Goal: Information Seeking & Learning: Check status

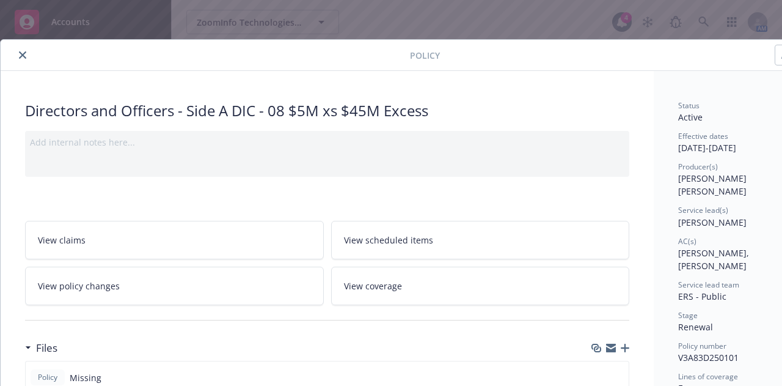
scroll to position [0, 16]
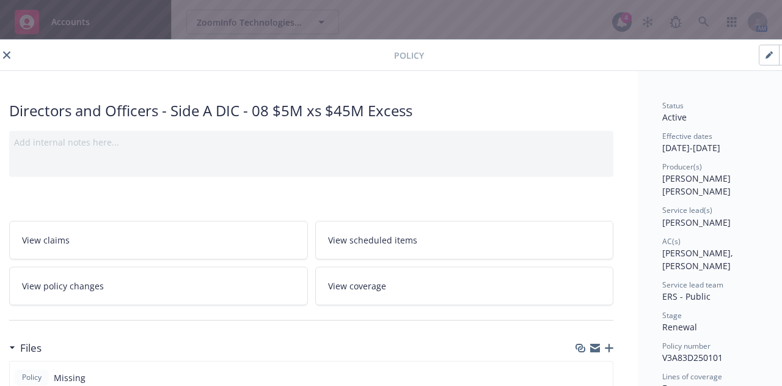
click at [3, 51] on icon "close" at bounding box center [6, 54] width 7 height 7
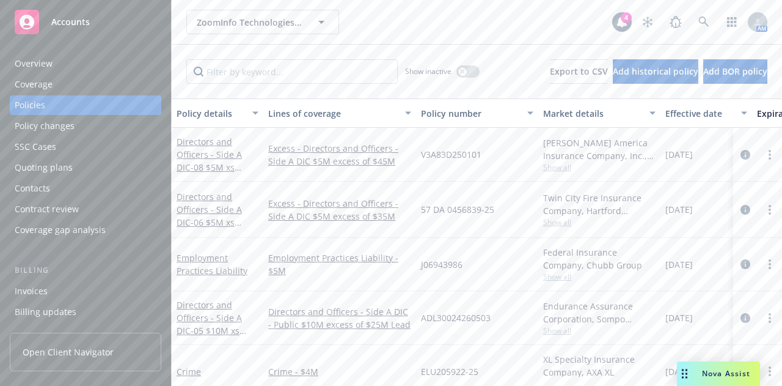
click at [29, 23] on icon at bounding box center [27, 22] width 15 height 15
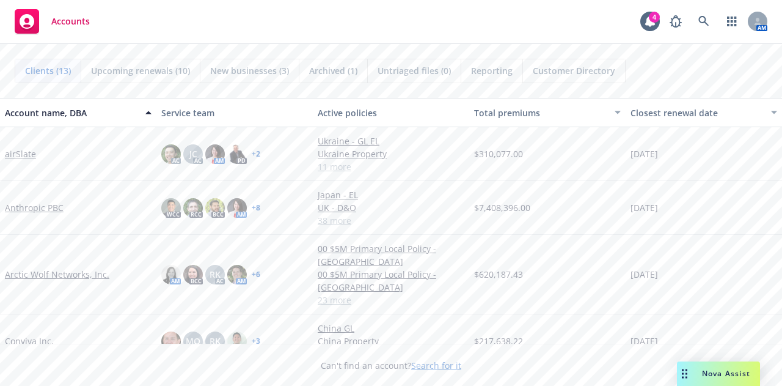
click at [487, 74] on span "Reporting" at bounding box center [492, 70] width 42 height 13
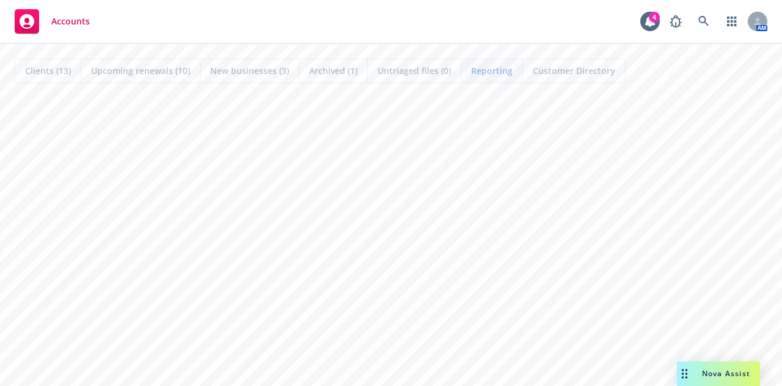
click at [494, 67] on span "Reporting" at bounding box center [492, 70] width 42 height 13
click at [27, 24] on rect at bounding box center [27, 21] width 24 height 24
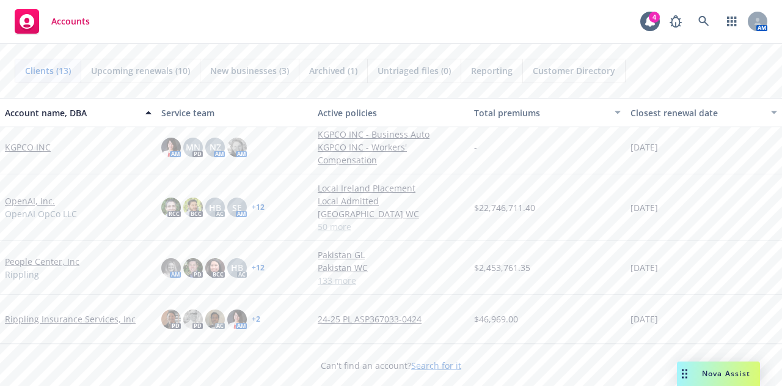
scroll to position [305, 0]
click at [34, 144] on link "KGPCO INC" at bounding box center [28, 147] width 46 height 13
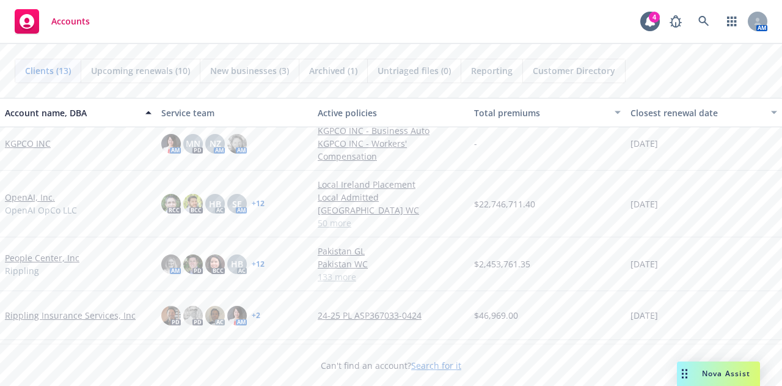
scroll to position [308, 0]
click at [24, 141] on link "KGPCO INC" at bounding box center [28, 143] width 46 height 13
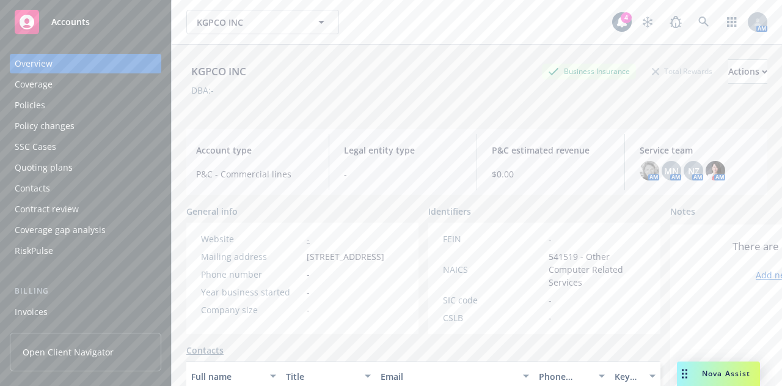
click at [122, 108] on div "Policies" at bounding box center [86, 105] width 142 height 20
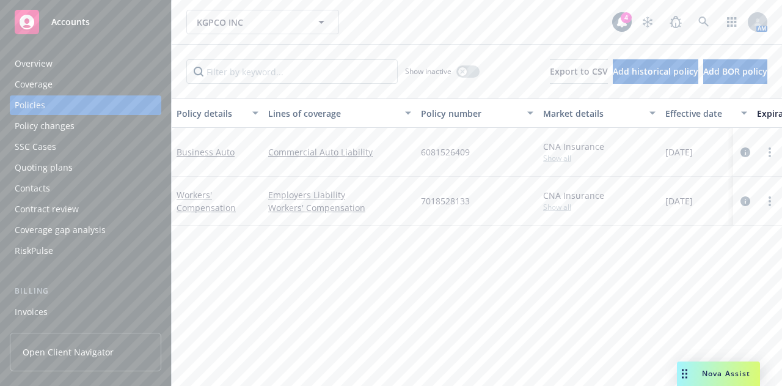
click at [115, 62] on div "Overview" at bounding box center [86, 64] width 142 height 20
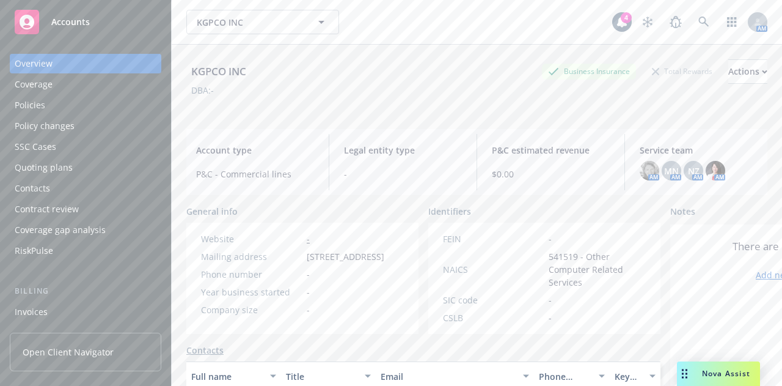
click at [199, 70] on div "KGPCO INC" at bounding box center [218, 72] width 65 height 16
copy div "KGPCO"
click at [640, 174] on img at bounding box center [650, 171] width 20 height 20
click at [111, 107] on div "Policies" at bounding box center [86, 105] width 142 height 20
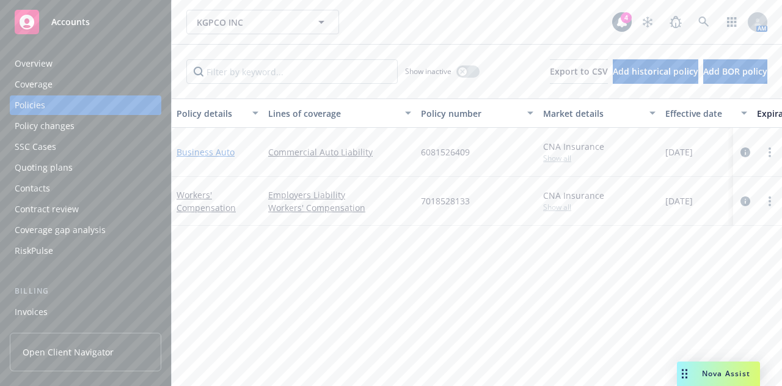
click at [196, 152] on link "Business Auto" at bounding box center [206, 152] width 58 height 12
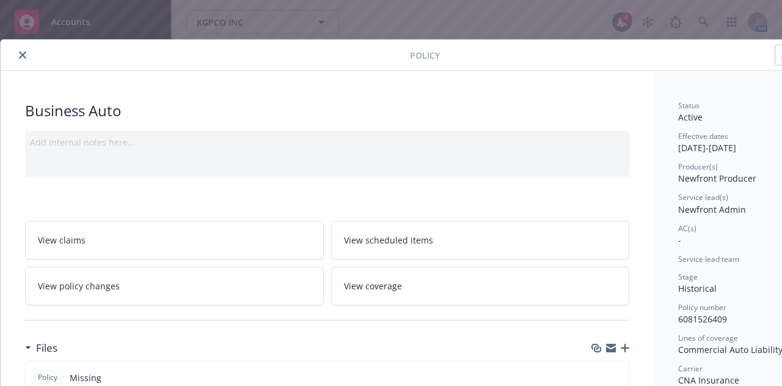
click at [17, 51] on button "close" at bounding box center [22, 55] width 15 height 15
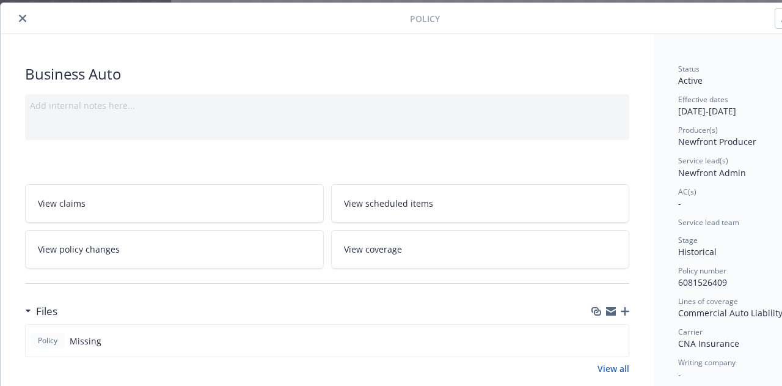
click at [16, 25] on div at bounding box center [207, 18] width 405 height 15
click at [20, 15] on icon "close" at bounding box center [22, 18] width 7 height 7
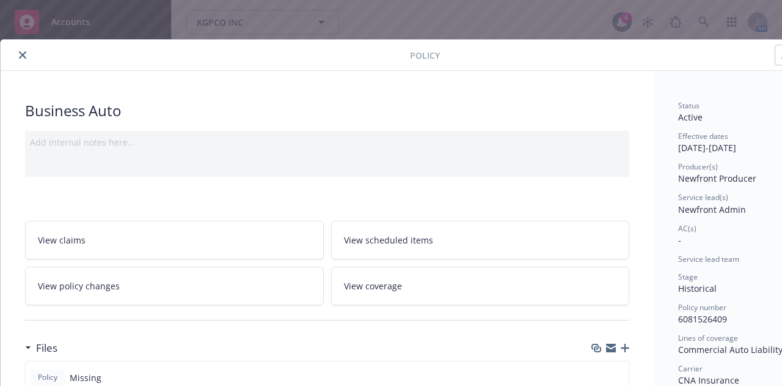
scroll to position [37, 0]
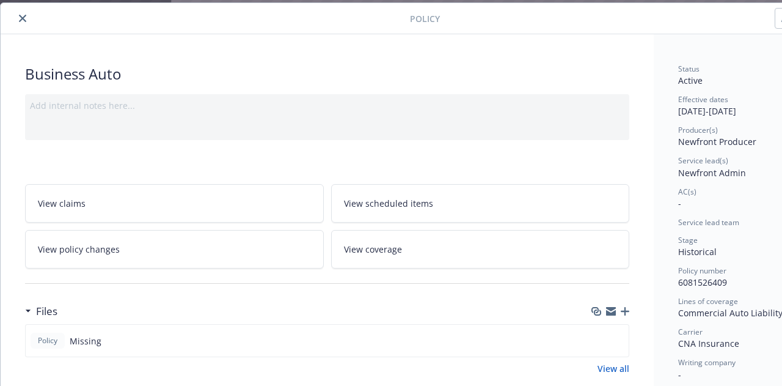
click at [13, 15] on div at bounding box center [207, 18] width 405 height 15
click at [15, 15] on button "close" at bounding box center [22, 18] width 15 height 15
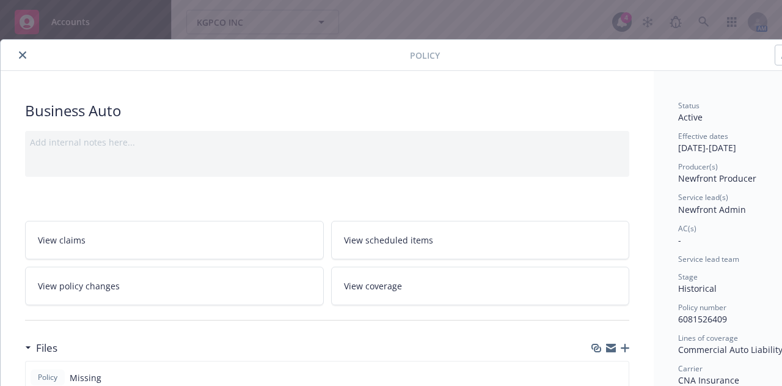
scroll to position [37, 0]
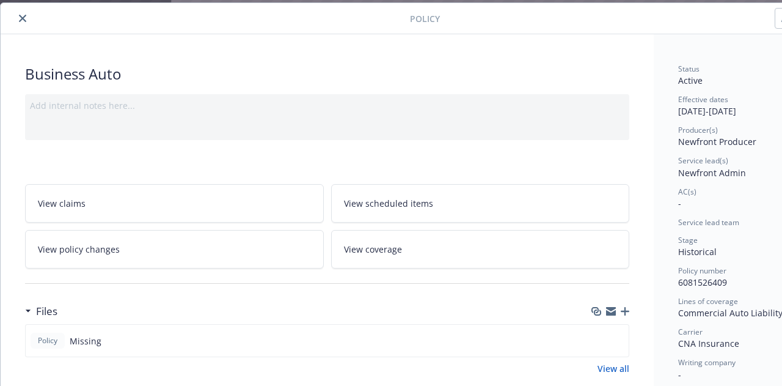
click at [76, 25] on div "Policy" at bounding box center [420, 18] width 839 height 31
click at [76, 25] on div at bounding box center [207, 18] width 405 height 15
drag, startPoint x: 17, startPoint y: 2, endPoint x: 25, endPoint y: 26, distance: 25.7
click at [25, 26] on div "Policy" at bounding box center [420, 18] width 839 height 31
drag, startPoint x: 25, startPoint y: 26, endPoint x: 19, endPoint y: 15, distance: 12.6
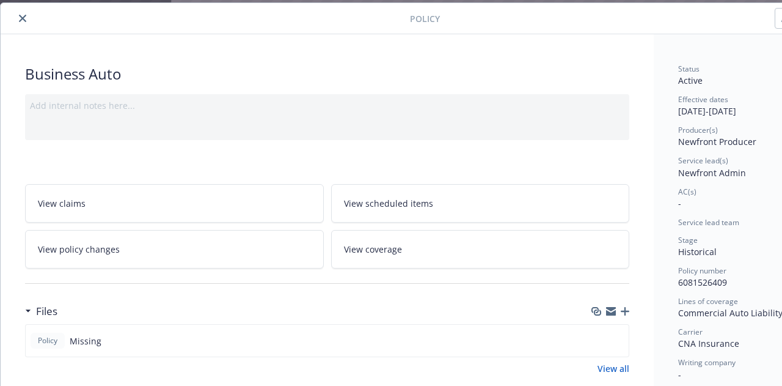
click at [19, 15] on div "Policy" at bounding box center [420, 18] width 839 height 31
click at [19, 15] on icon "close" at bounding box center [22, 18] width 7 height 7
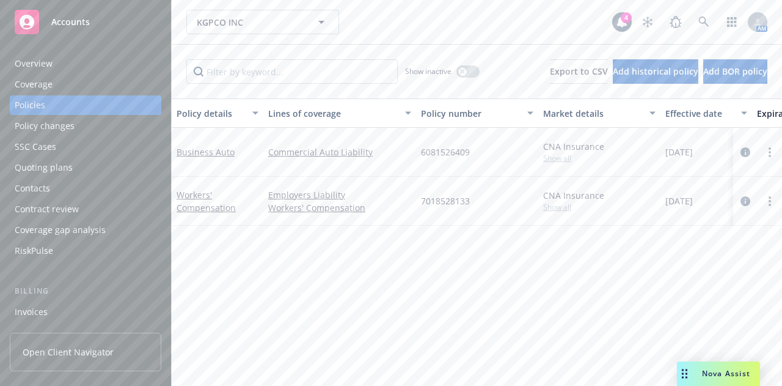
click at [93, 25] on div "Accounts" at bounding box center [86, 22] width 142 height 24
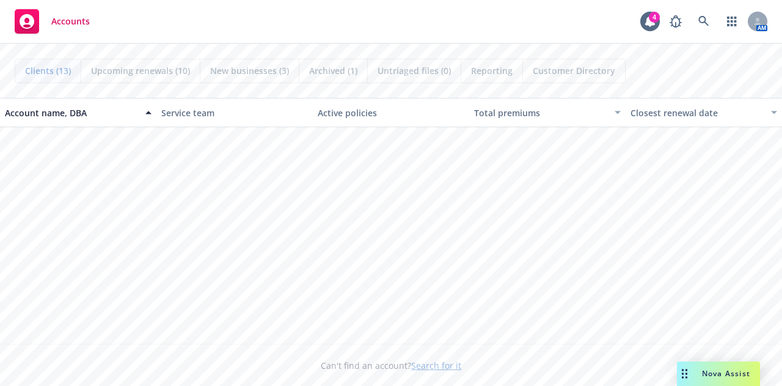
scroll to position [438, 0]
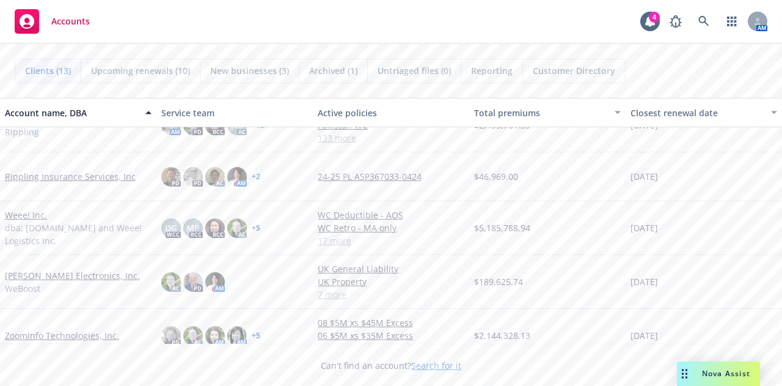
click at [34, 329] on link "ZoomInfo Technologies, Inc." at bounding box center [62, 335] width 114 height 13
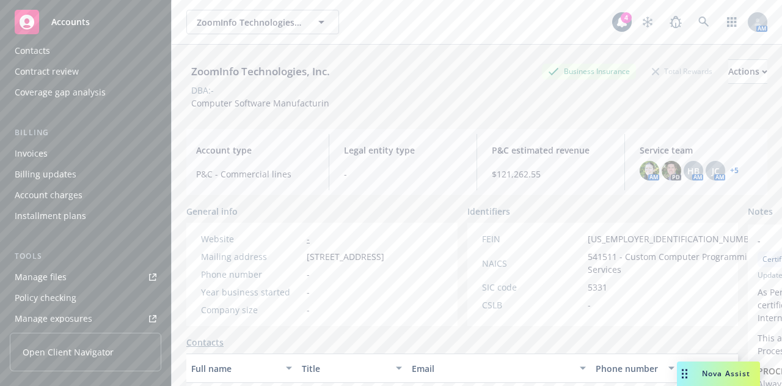
scroll to position [139, 0]
click at [64, 185] on div "Account charges" at bounding box center [49, 193] width 68 height 20
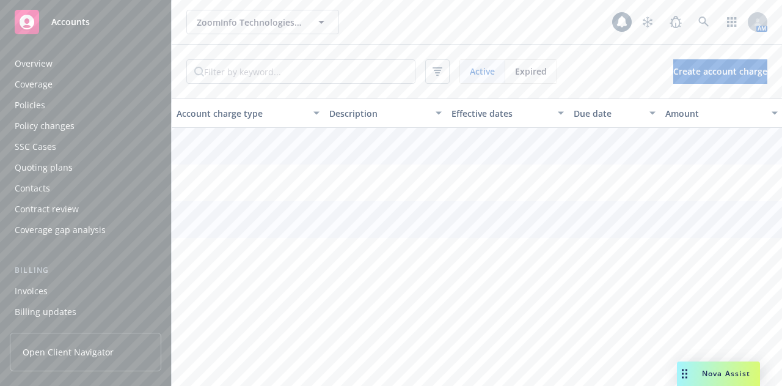
scroll to position [120, 0]
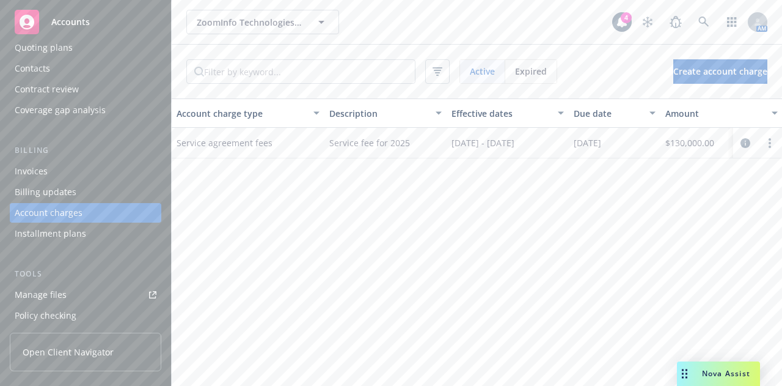
click at [321, 224] on div "Account charge type Description Effective dates Due date Amount Business type S…" at bounding box center [477, 241] width 610 height 287
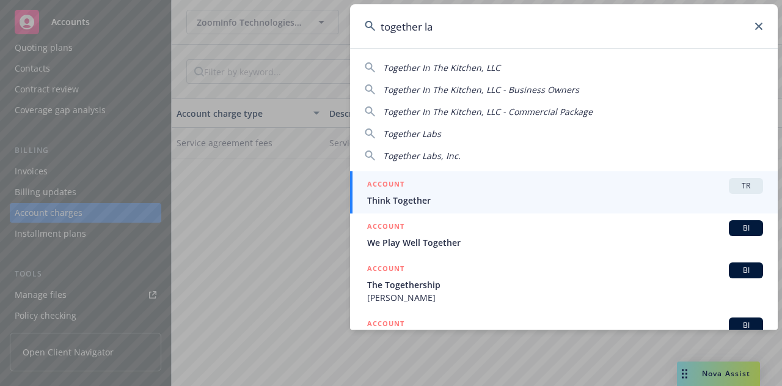
type input "together lab"
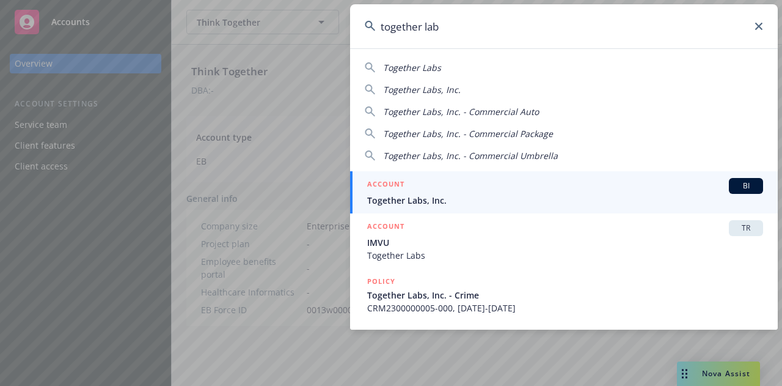
type input "together lab"
click at [485, 188] on div "ACCOUNT BI" at bounding box center [565, 186] width 396 height 16
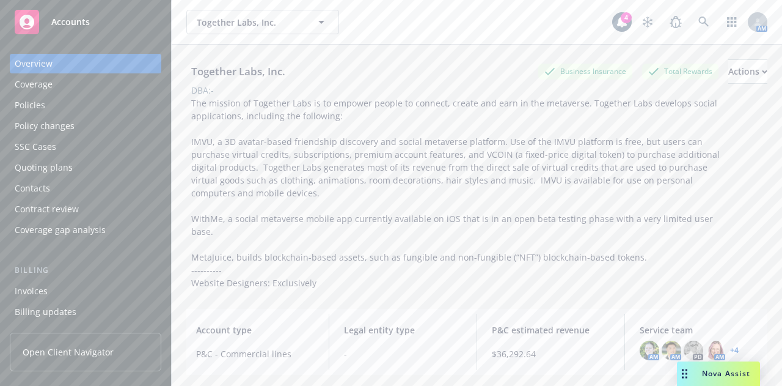
click at [93, 101] on div "Policies" at bounding box center [86, 105] width 142 height 20
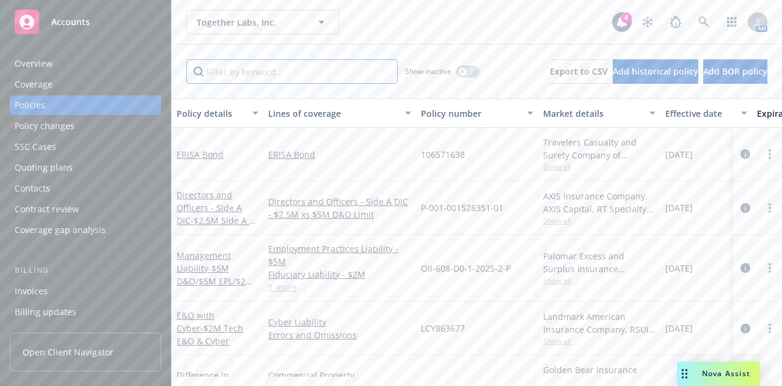
click at [240, 70] on input "Filter by keyword..." at bounding box center [291, 71] width 211 height 24
type input "pack"
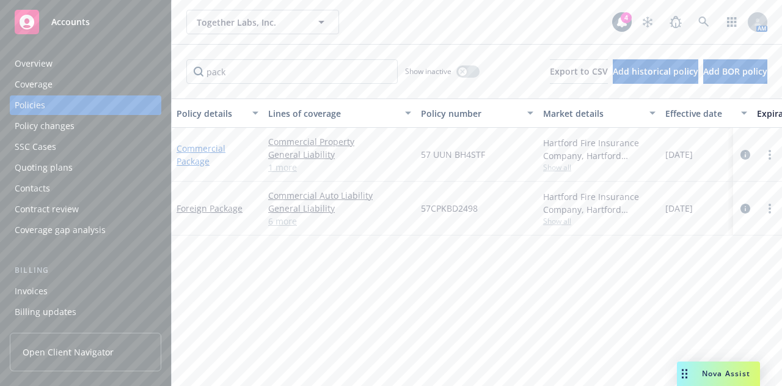
click at [198, 149] on link "Commercial Package" at bounding box center [201, 154] width 49 height 24
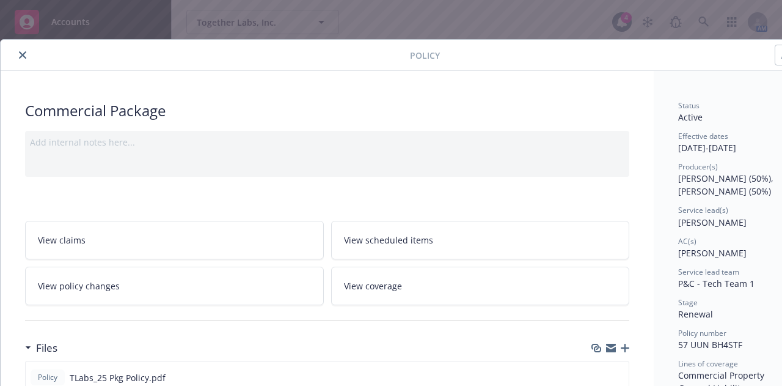
scroll to position [226, 0]
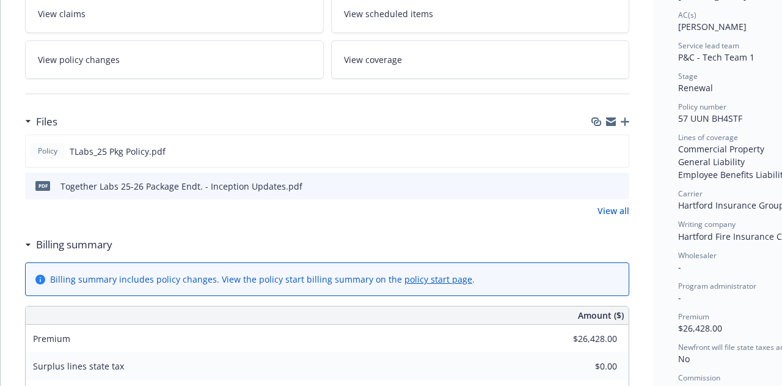
click at [601, 212] on link "View all" at bounding box center [614, 210] width 32 height 13
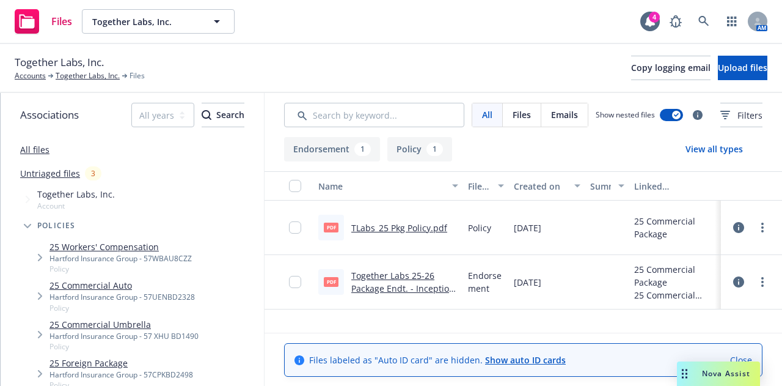
click at [384, 284] on link "Together Labs 25-26 Package Endt. - Inception Updates.pdf" at bounding box center [402, 287] width 103 height 37
click at [397, 226] on link "TLabs_25 Pkg Policy.pdf" at bounding box center [399, 228] width 96 height 12
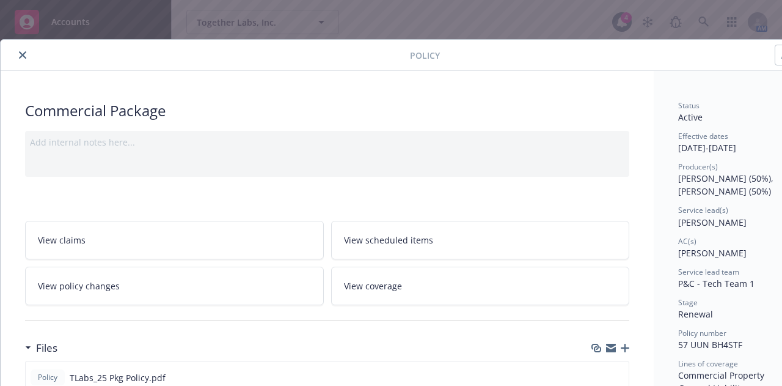
click at [23, 53] on icon "close" at bounding box center [22, 54] width 7 height 7
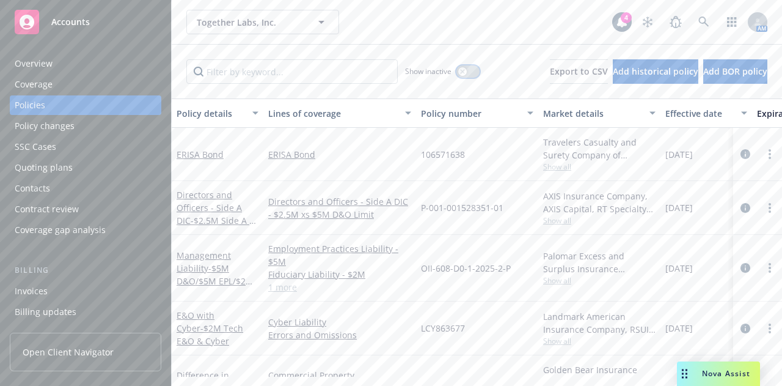
click at [460, 69] on icon "button" at bounding box center [462, 71] width 5 height 5
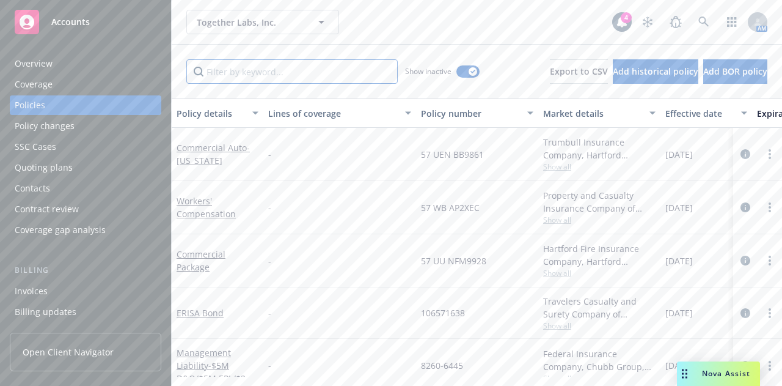
click at [353, 69] on input "Filter by keyword..." at bounding box center [291, 71] width 211 height 24
type input "pack"
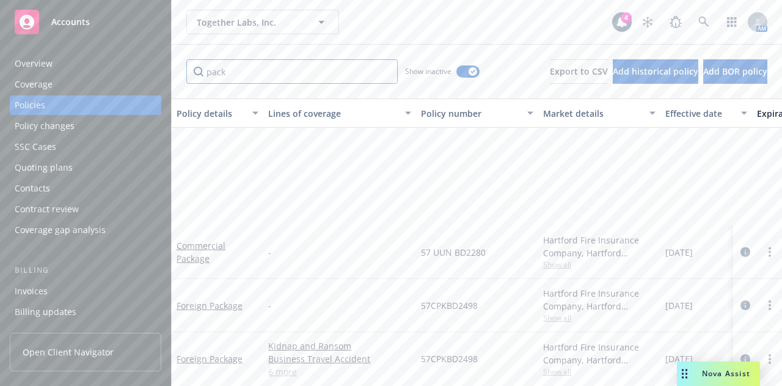
scroll to position [178, 0]
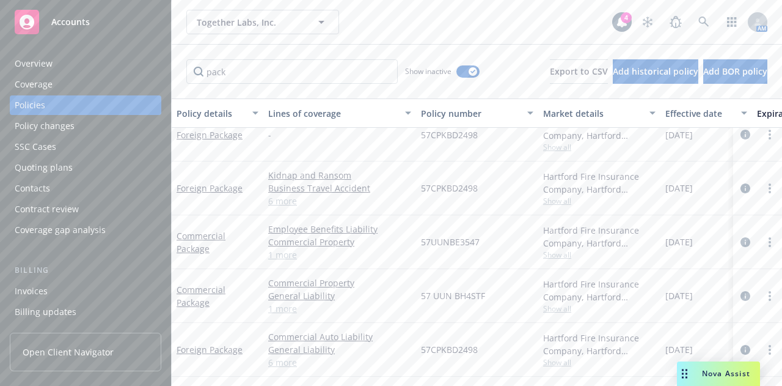
click at [189, 232] on div "Commercial Package" at bounding box center [218, 242] width 82 height 26
click at [197, 235] on link "Commercial Package" at bounding box center [201, 242] width 49 height 24
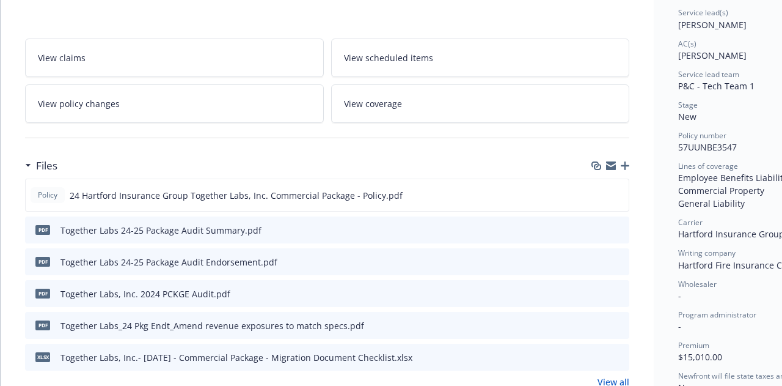
scroll to position [300, 0]
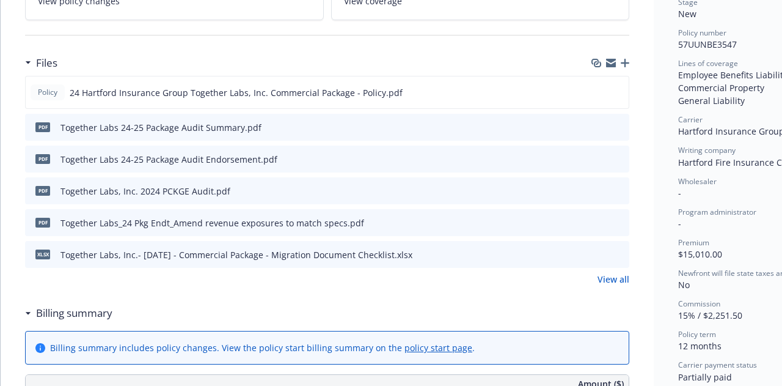
click at [610, 278] on link "View all" at bounding box center [614, 279] width 32 height 13
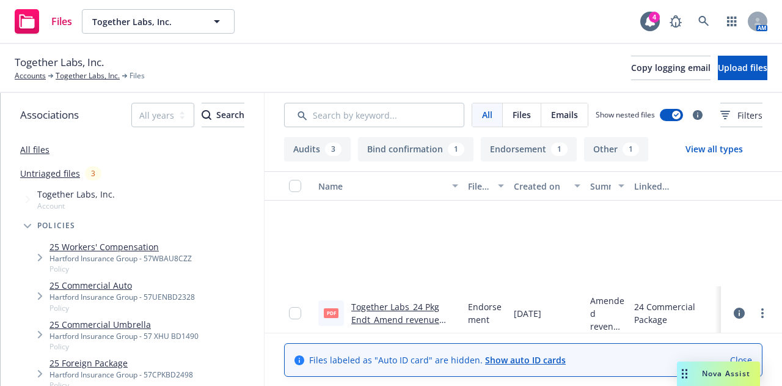
scroll to position [246, 0]
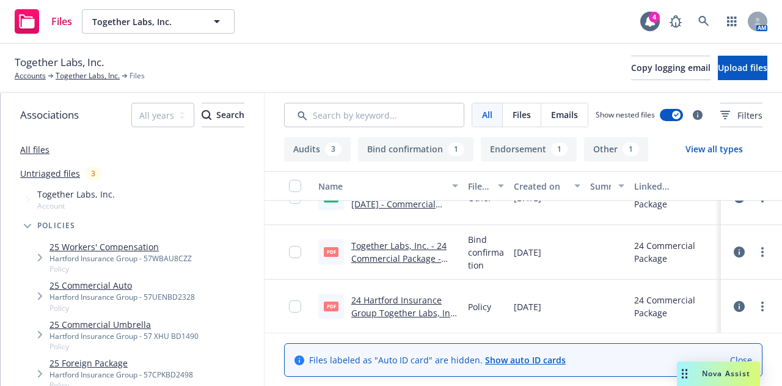
click at [396, 247] on link "Together Labs, Inc. - 24 Commercial Package - Binder.pdf" at bounding box center [398, 258] width 95 height 37
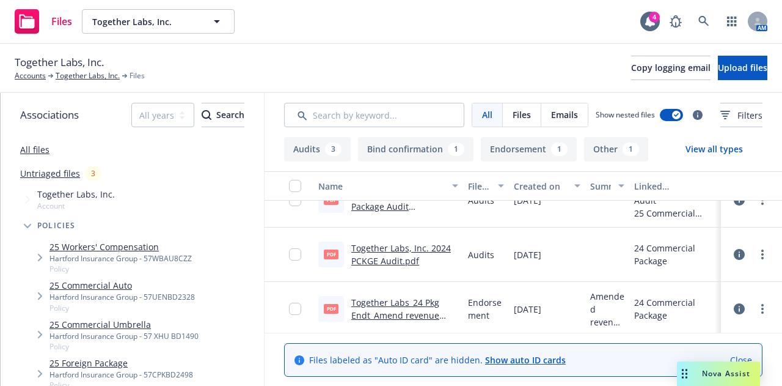
scroll to position [86, 0]
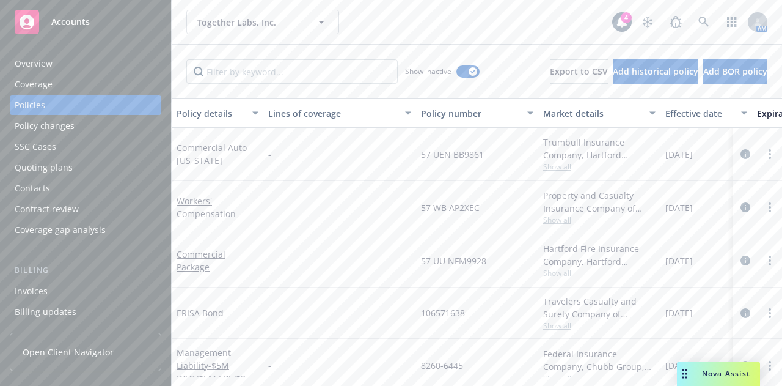
click at [77, 105] on div "Policies" at bounding box center [86, 105] width 142 height 20
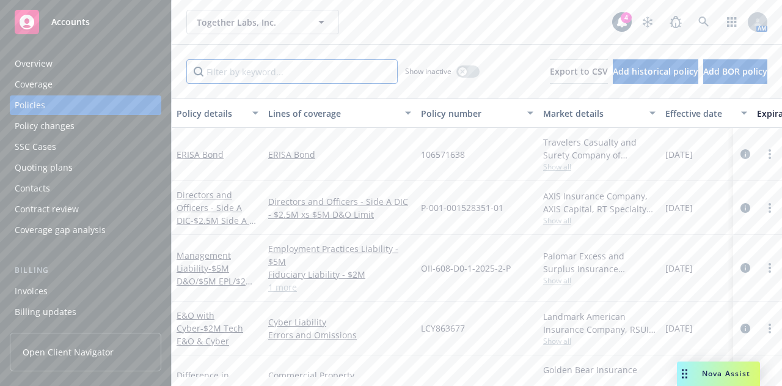
click at [252, 72] on input "Filter by keyword..." at bounding box center [291, 71] width 211 height 24
type input "pack"
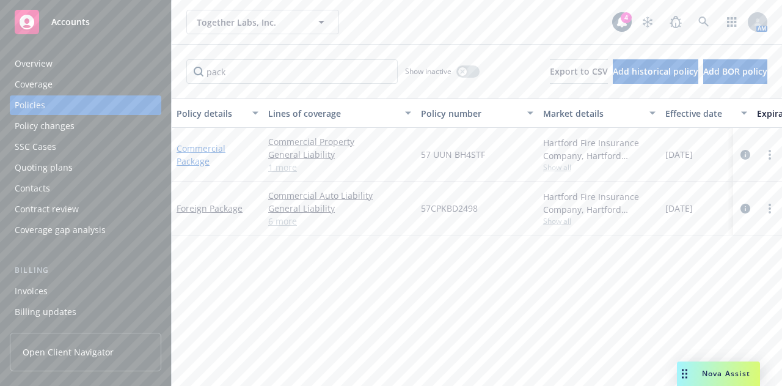
click at [182, 152] on link "Commercial Package" at bounding box center [201, 154] width 49 height 24
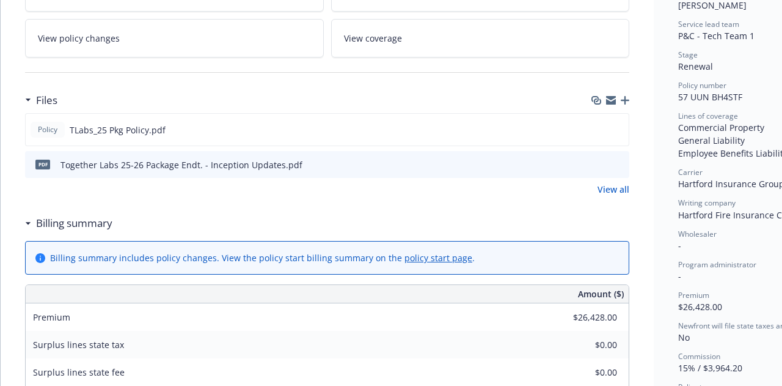
scroll to position [253, 0]
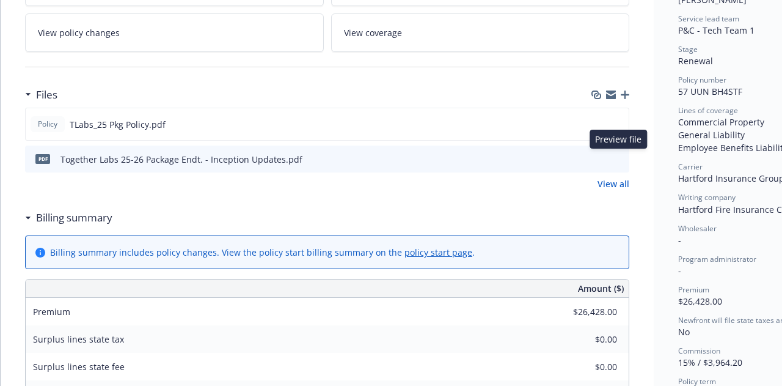
click at [621, 155] on icon "preview file" at bounding box center [617, 158] width 11 height 9
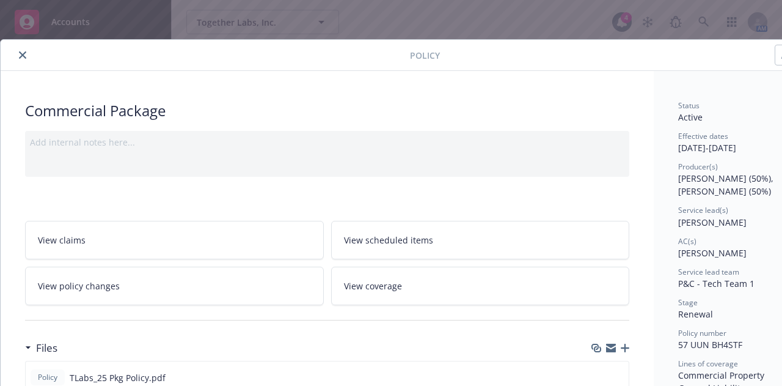
click at [17, 51] on button "close" at bounding box center [22, 55] width 15 height 15
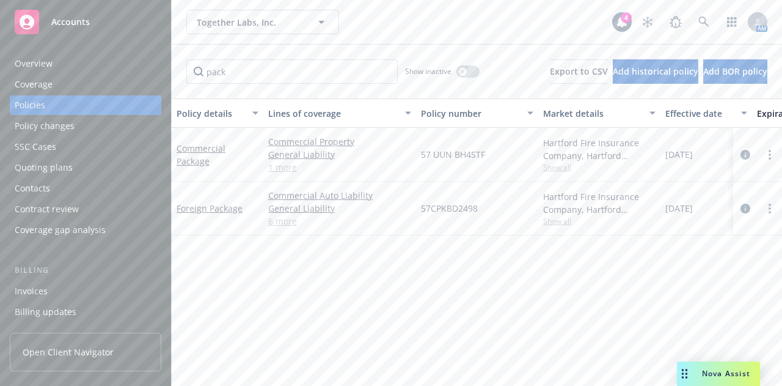
click at [84, 67] on div "Overview" at bounding box center [86, 64] width 142 height 20
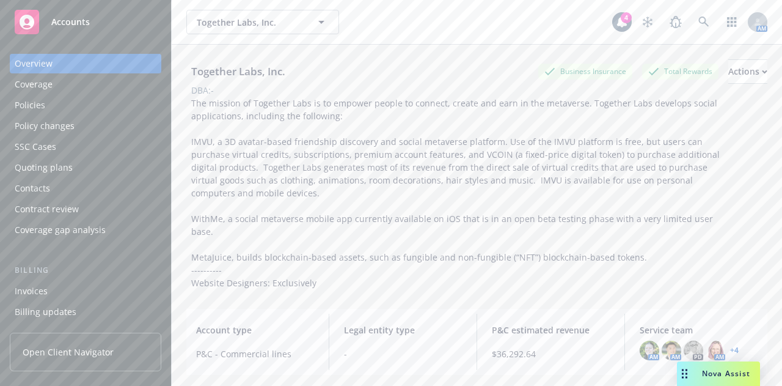
click at [95, 121] on div "Policy changes" at bounding box center [86, 126] width 142 height 20
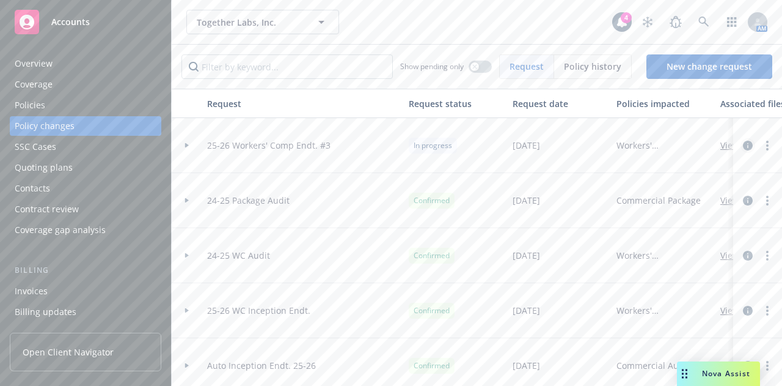
click at [743, 143] on icon "circleInformation" at bounding box center [748, 146] width 10 height 10
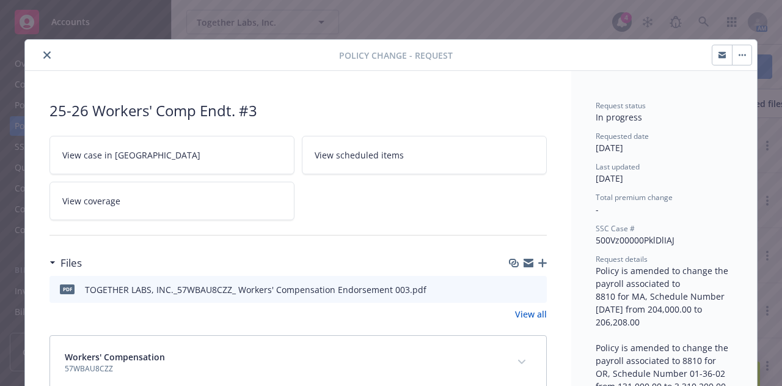
click at [43, 54] on icon "close" at bounding box center [46, 54] width 7 height 7
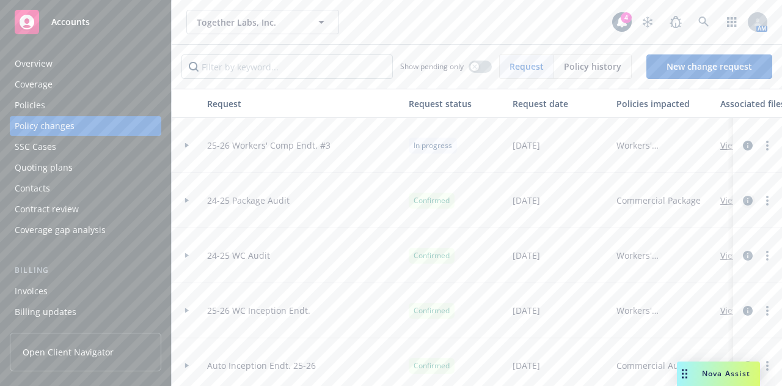
click at [743, 197] on icon "circleInformation" at bounding box center [748, 201] width 10 height 10
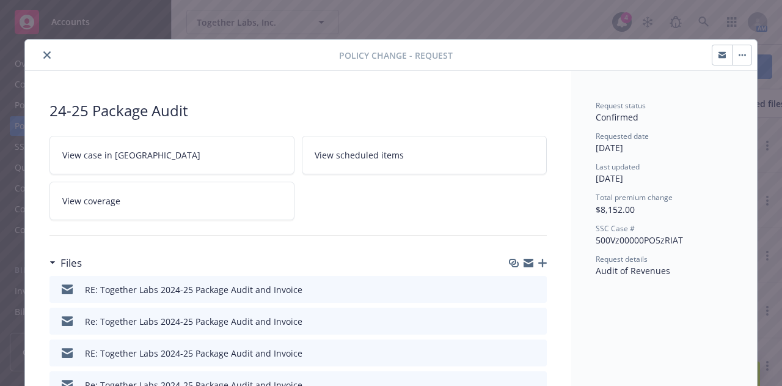
click at [43, 56] on icon "close" at bounding box center [46, 54] width 7 height 7
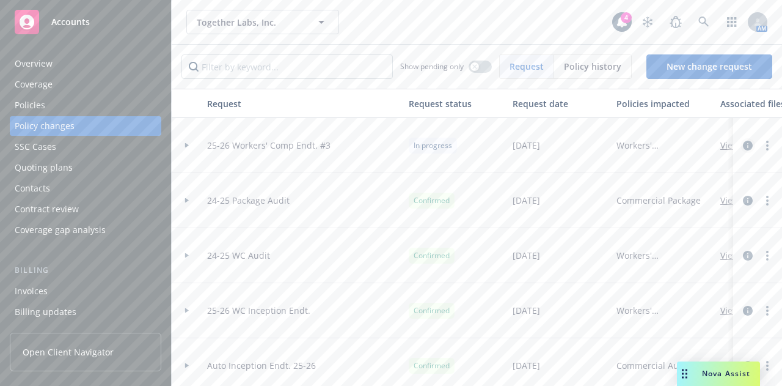
click at [743, 142] on icon "circleInformation" at bounding box center [748, 146] width 10 height 10
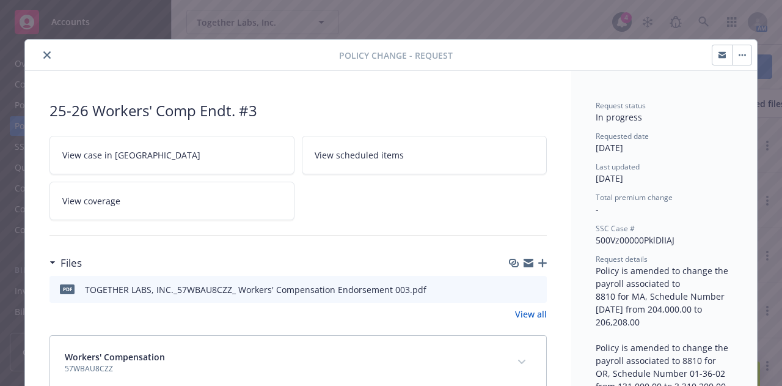
scroll to position [37, 0]
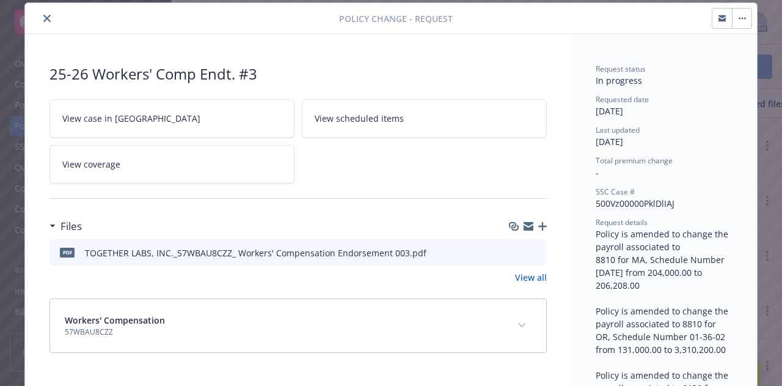
click at [100, 112] on span "View case in SSC" at bounding box center [131, 118] width 138 height 13
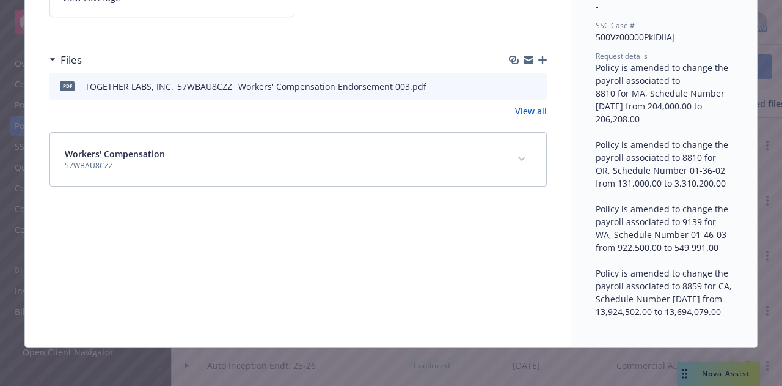
scroll to position [0, 0]
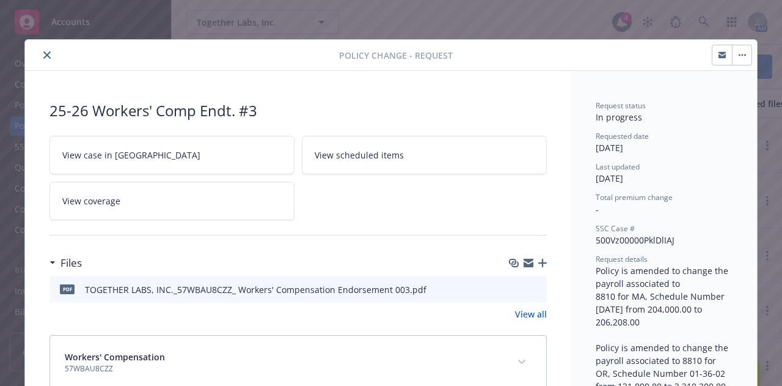
click at [43, 51] on icon "close" at bounding box center [46, 54] width 7 height 7
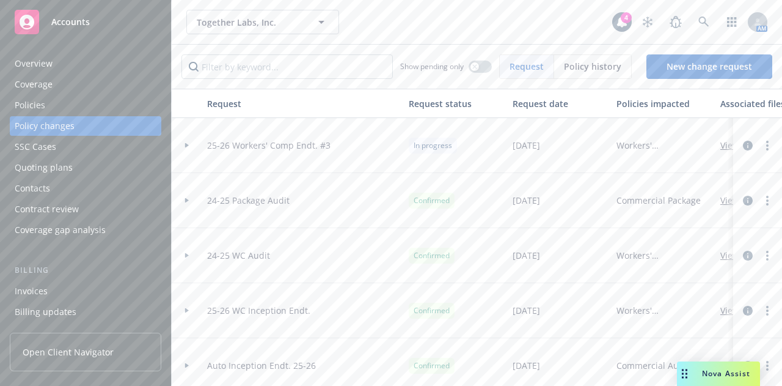
click at [66, 68] on div "Overview" at bounding box center [86, 64] width 142 height 20
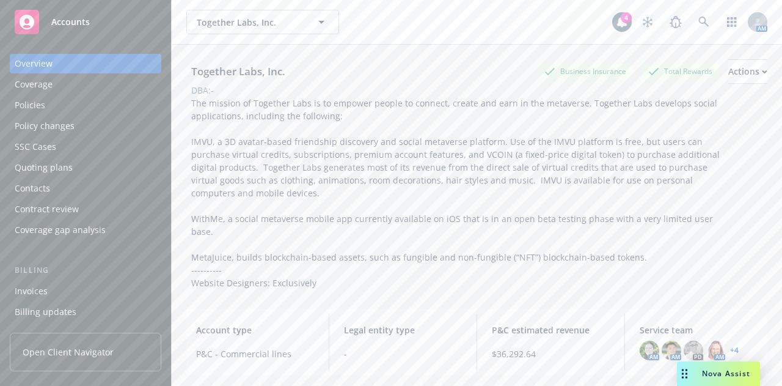
click at [113, 109] on div "Policies" at bounding box center [86, 105] width 142 height 20
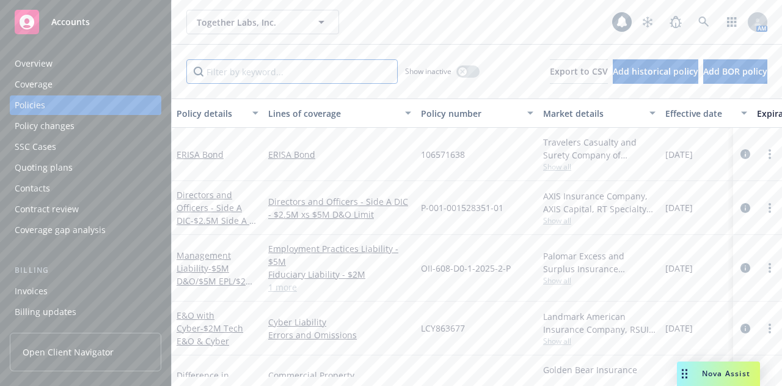
click at [306, 70] on input "Filter by keyword..." at bounding box center [291, 71] width 211 height 24
type input "erisa"
type input "pack"
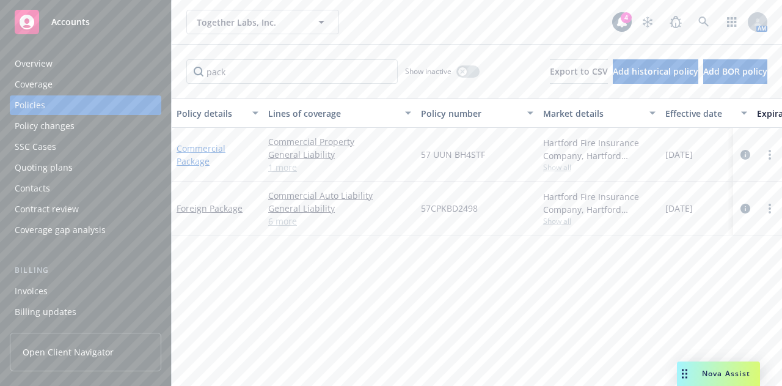
click at [200, 147] on link "Commercial Package" at bounding box center [201, 154] width 49 height 24
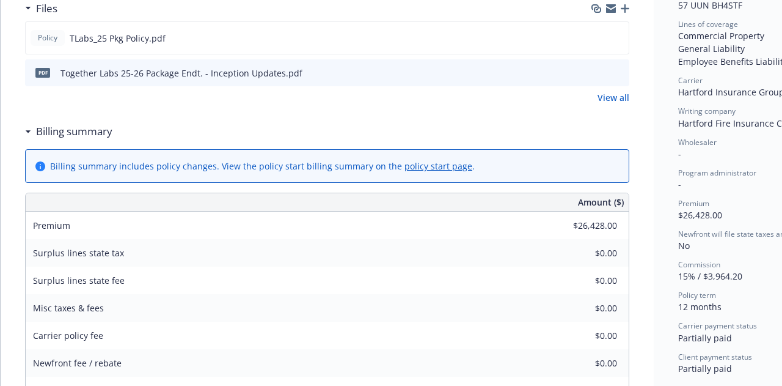
scroll to position [340, 0]
click at [623, 67] on icon "preview file" at bounding box center [617, 71] width 11 height 9
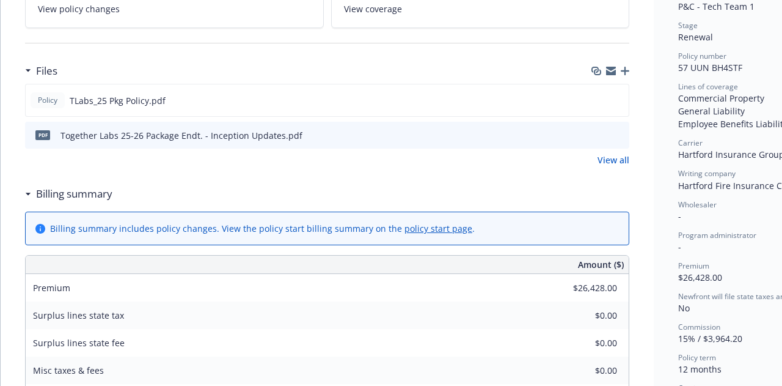
scroll to position [277, 0]
click at [612, 68] on icon "button" at bounding box center [611, 70] width 10 height 10
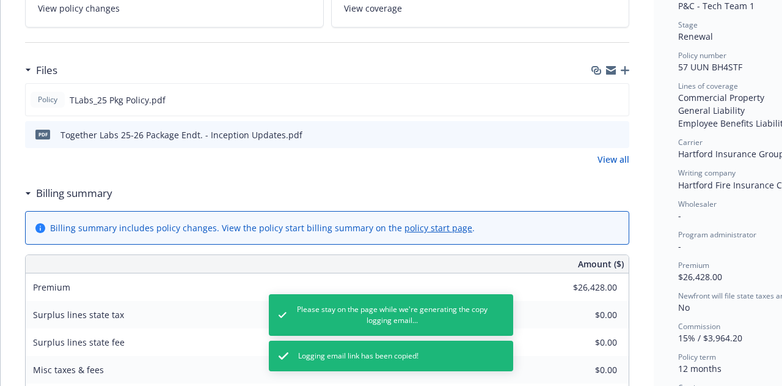
click at [612, 68] on icon "button" at bounding box center [611, 70] width 10 height 10
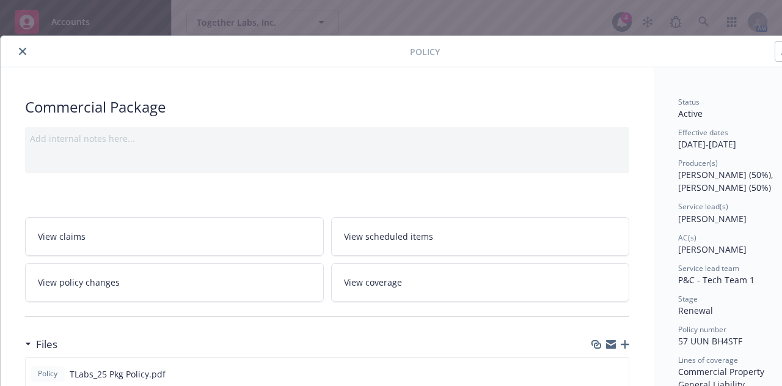
scroll to position [0, 0]
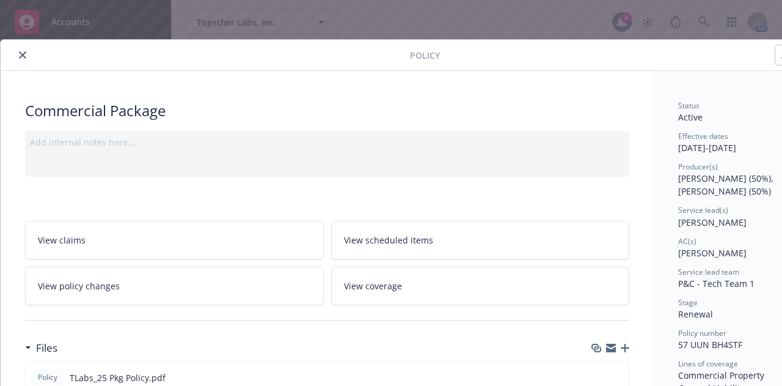
click at [20, 52] on icon "close" at bounding box center [22, 54] width 7 height 7
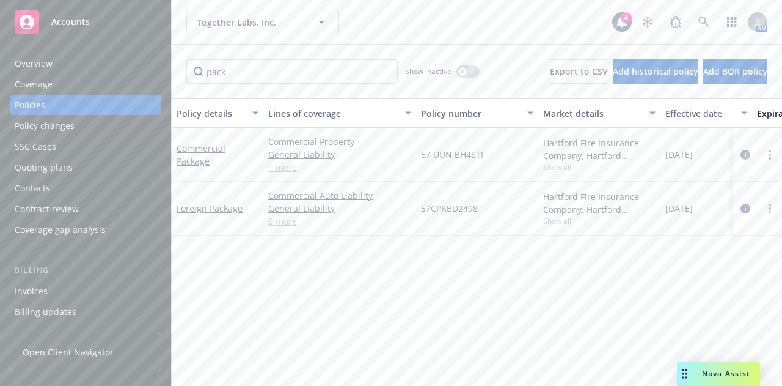
click at [381, 40] on div "Together Labs, Inc. Together Labs, Inc. 4 AM" at bounding box center [477, 22] width 610 height 44
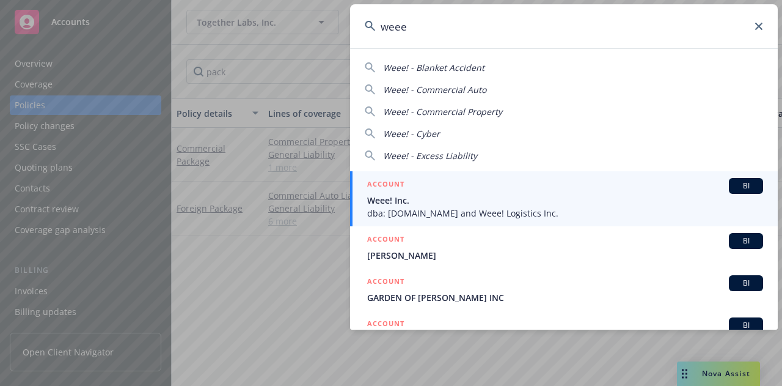
type input "weee"
click at [445, 192] on div "ACCOUNT BI" at bounding box center [565, 186] width 396 height 16
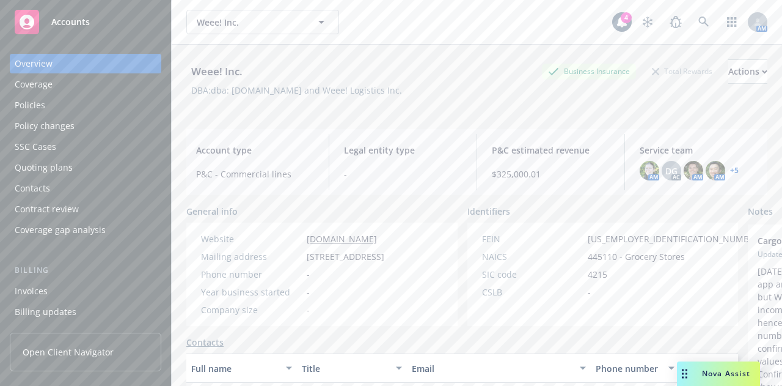
click at [84, 106] on div "Policies" at bounding box center [86, 105] width 142 height 20
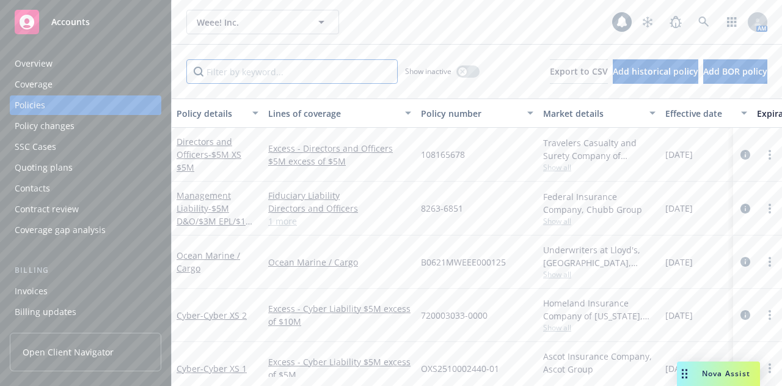
click at [244, 75] on input "Filter by keyword..." at bounding box center [291, 71] width 211 height 24
type input "work"
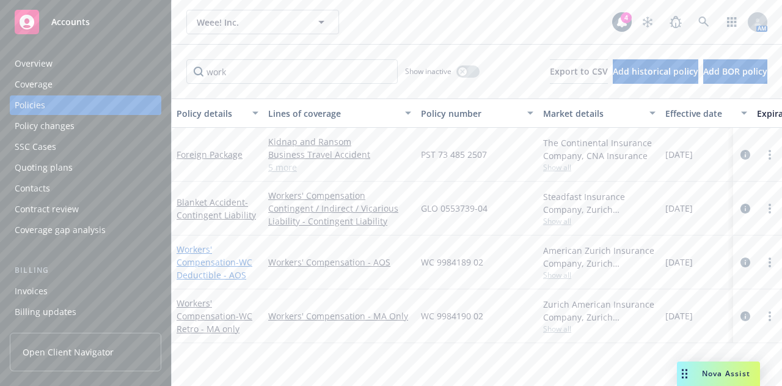
click at [208, 271] on span "- WC Deductible - AOS" at bounding box center [215, 268] width 76 height 24
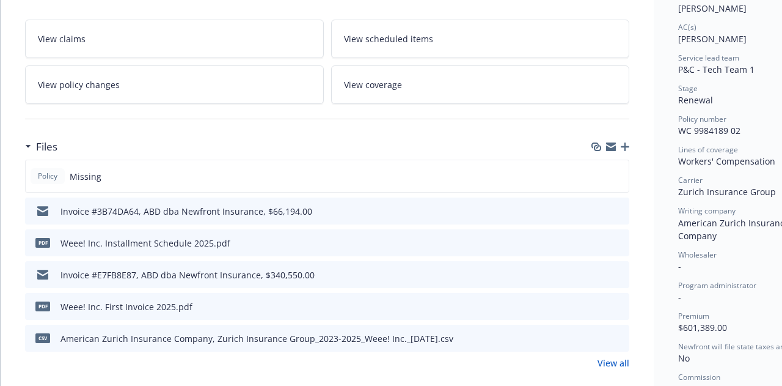
scroll to position [315, 0]
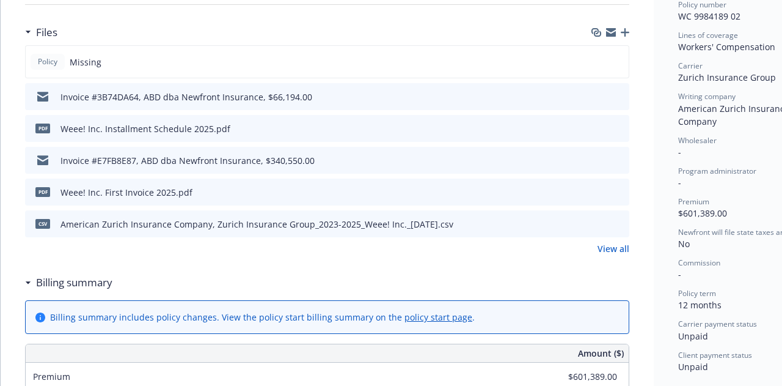
click at [610, 245] on link "View all" at bounding box center [614, 248] width 32 height 13
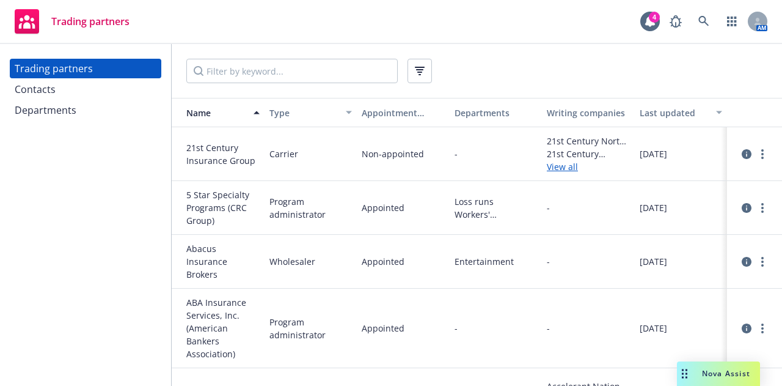
click at [149, 92] on div "Contacts" at bounding box center [86, 89] width 142 height 20
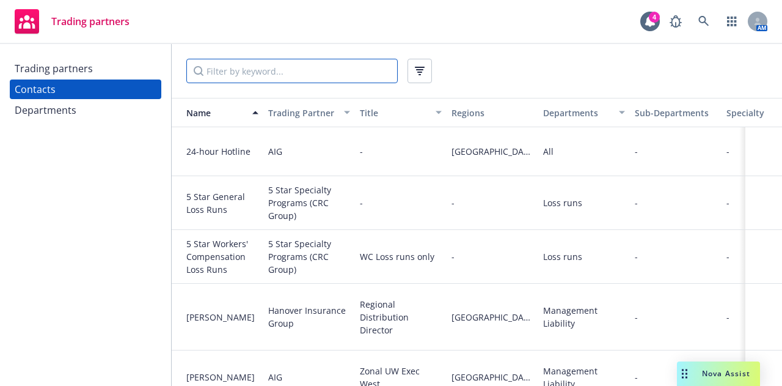
click at [252, 65] on input "Filter by keyword..." at bounding box center [291, 71] width 211 height 24
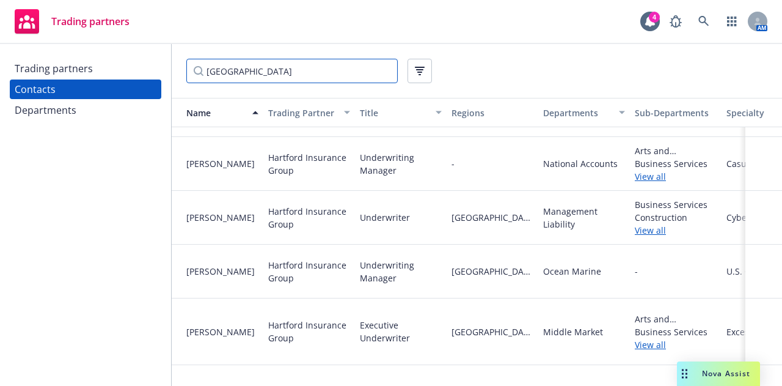
scroll to position [683, 0]
type input "[GEOGRAPHIC_DATA]"
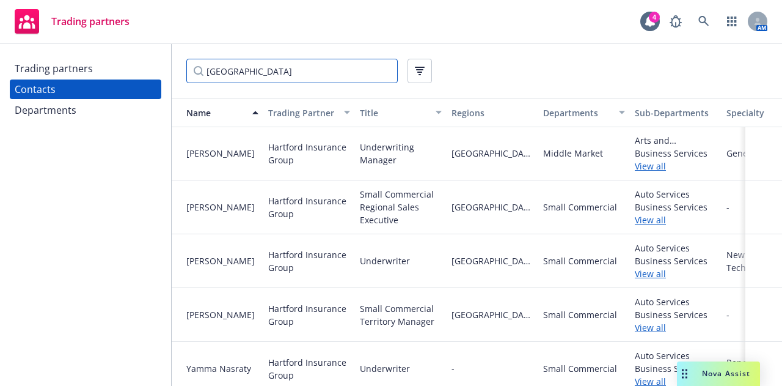
scroll to position [1192, 0]
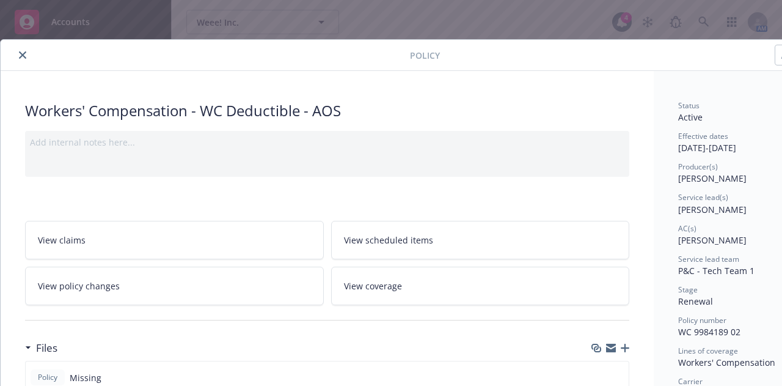
click at [22, 49] on button "close" at bounding box center [22, 55] width 15 height 15
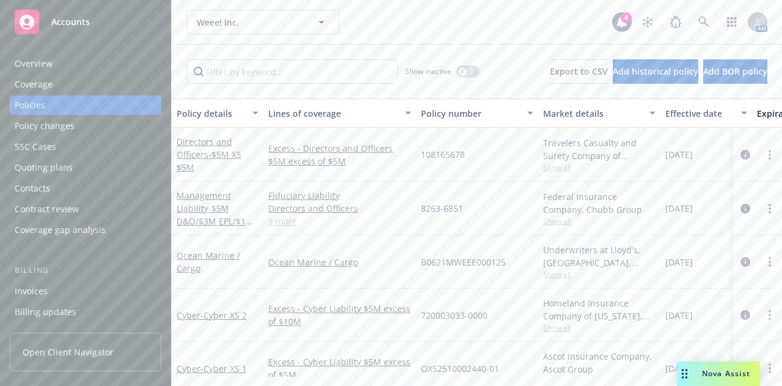
click at [442, 69] on div "Show inactive" at bounding box center [442, 71] width 75 height 24
click at [362, 64] on input "Filter by keyword..." at bounding box center [291, 71] width 211 height 24
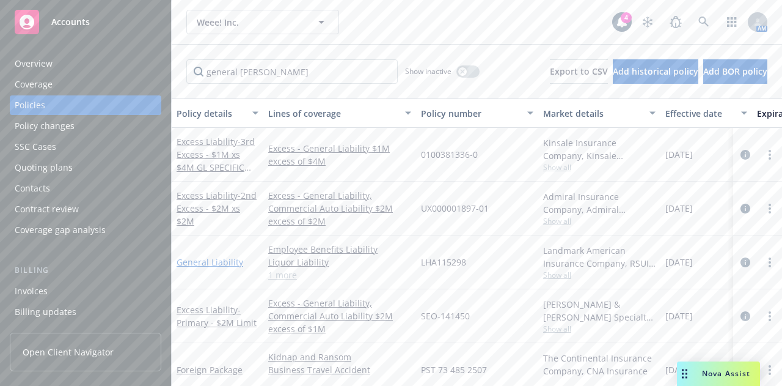
click at [203, 262] on link "General Liability" at bounding box center [210, 262] width 67 height 12
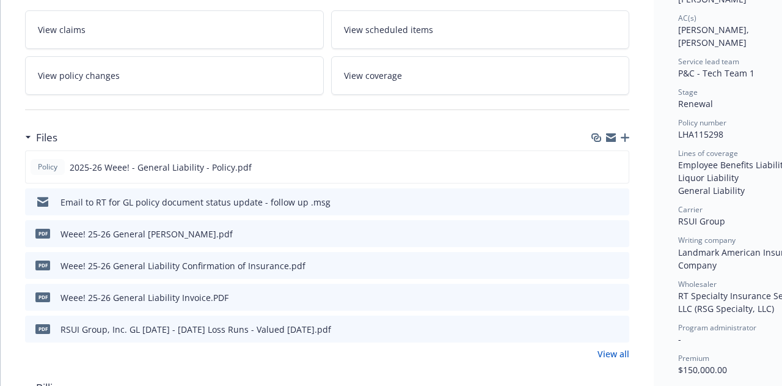
scroll to position [247, 0]
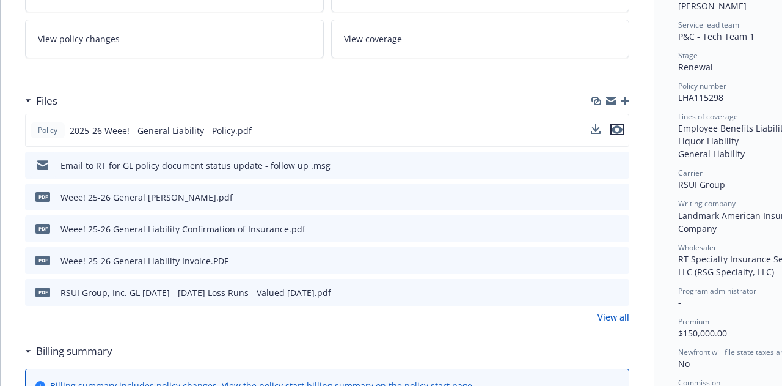
click at [620, 125] on icon "preview file" at bounding box center [617, 129] width 11 height 9
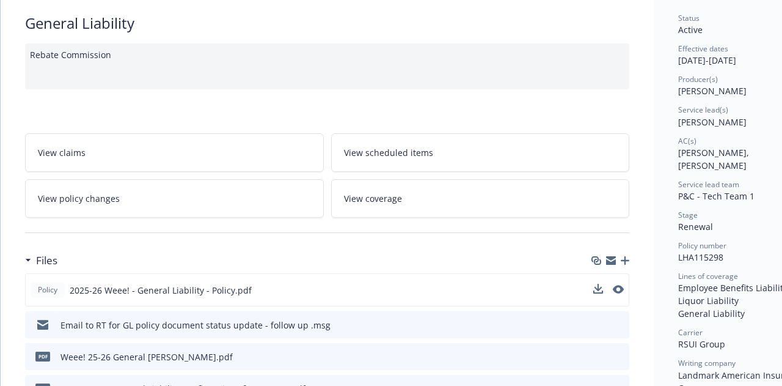
scroll to position [0, 0]
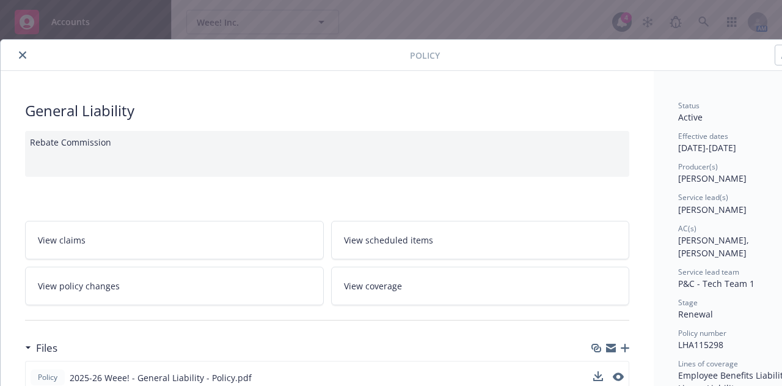
click at [18, 53] on button "close" at bounding box center [22, 55] width 15 height 15
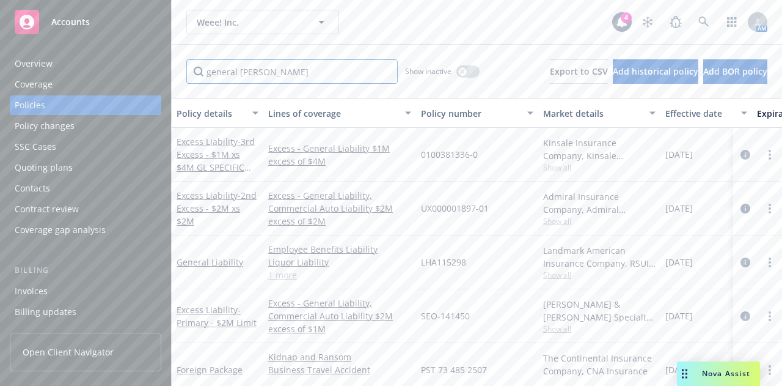
click at [221, 70] on input "general liab" at bounding box center [291, 71] width 211 height 24
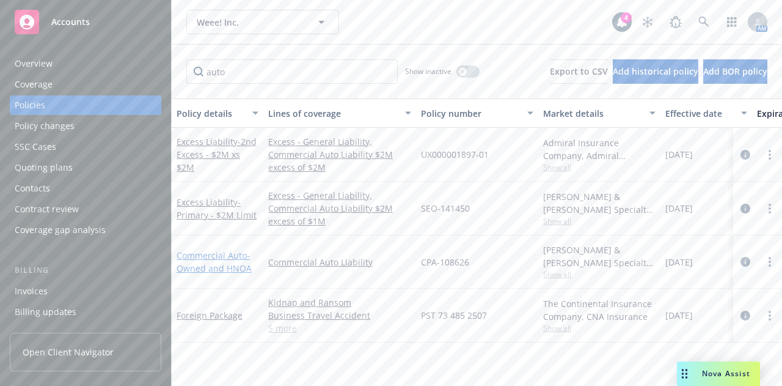
click at [215, 251] on link "Commercial Auto - Owned and HNOA" at bounding box center [214, 261] width 75 height 24
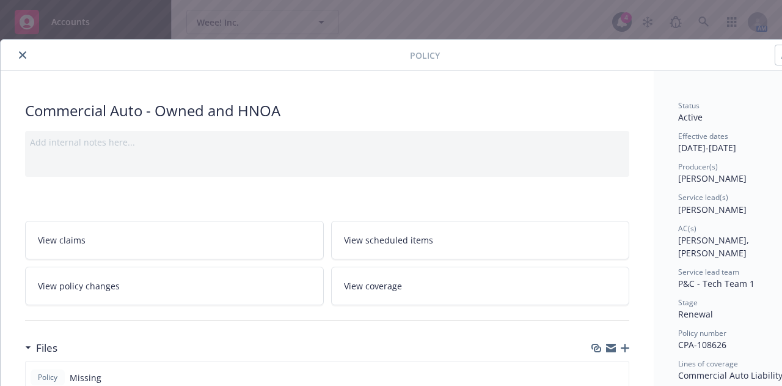
click at [14, 49] on div at bounding box center [207, 55] width 405 height 15
click at [19, 53] on icon "close" at bounding box center [22, 54] width 7 height 7
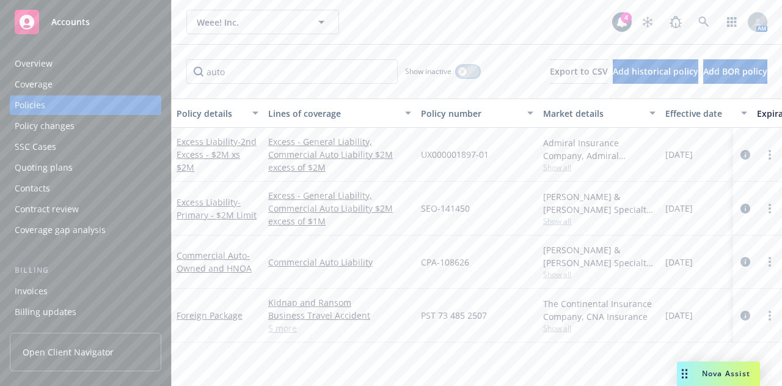
click at [458, 75] on div "button" at bounding box center [462, 71] width 9 height 9
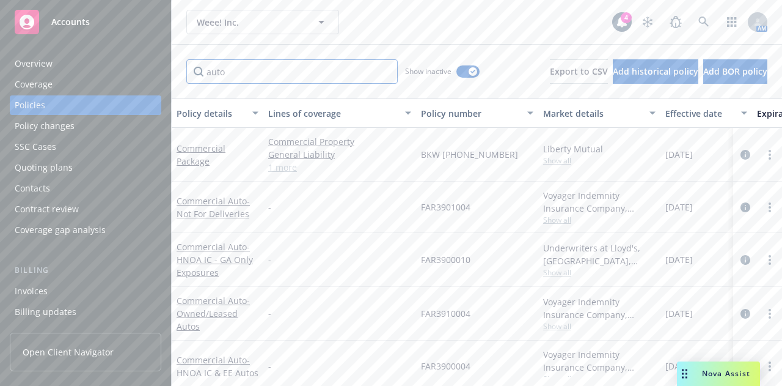
click at [341, 75] on input "auto" at bounding box center [291, 71] width 211 height 24
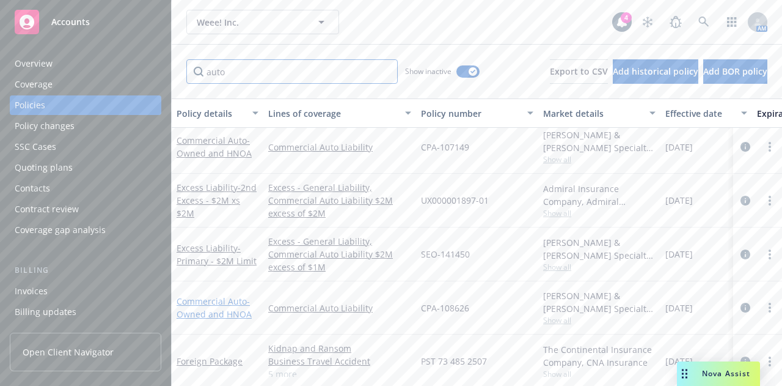
scroll to position [626, 0]
click at [227, 145] on span "- Owned and HNOA" at bounding box center [214, 145] width 75 height 24
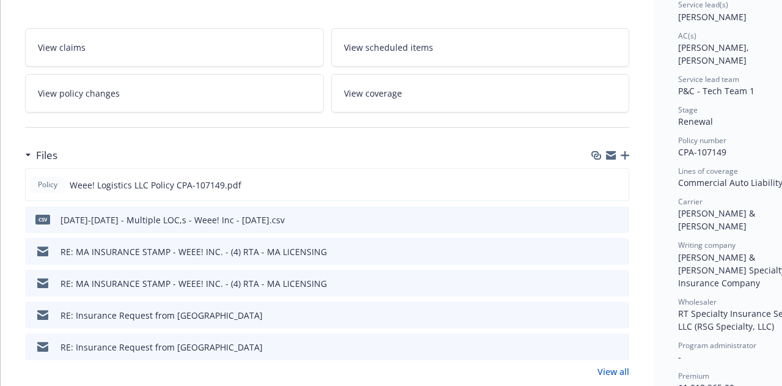
scroll to position [196, 0]
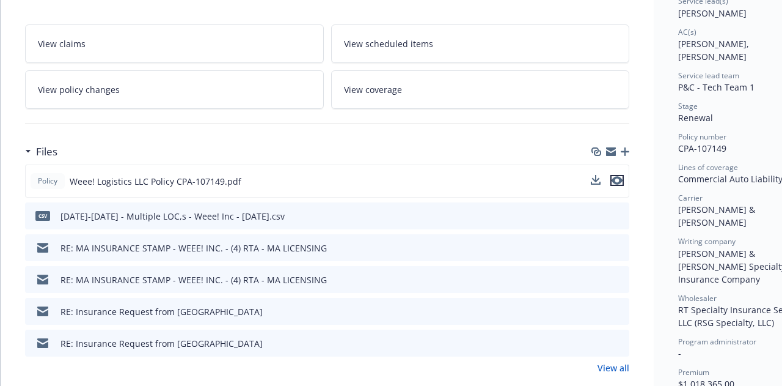
click at [618, 176] on icon "preview file" at bounding box center [617, 180] width 11 height 9
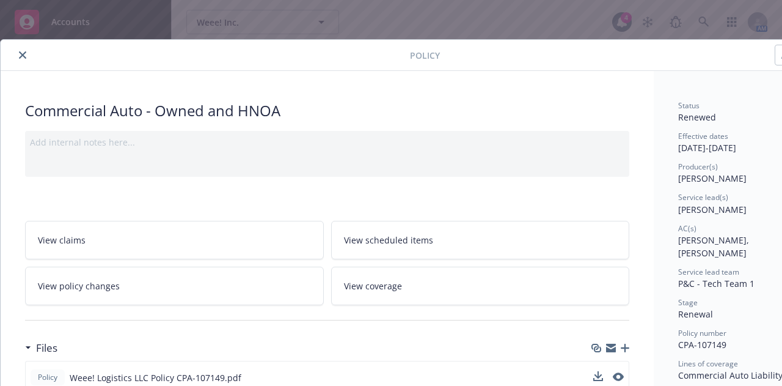
click at [19, 56] on icon "close" at bounding box center [22, 54] width 7 height 7
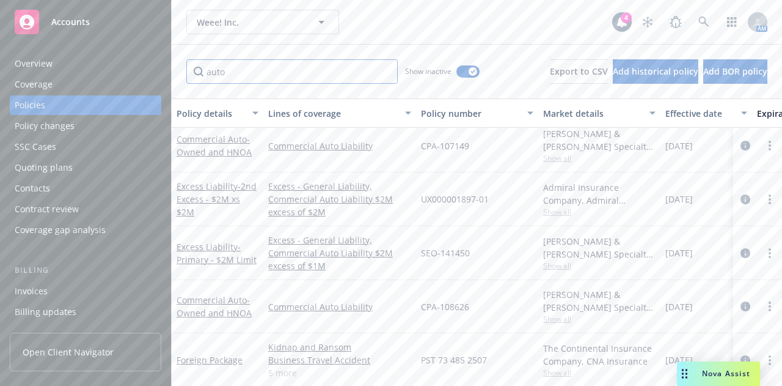
click at [242, 70] on input "auto" at bounding box center [291, 71] width 211 height 24
type input "excess"
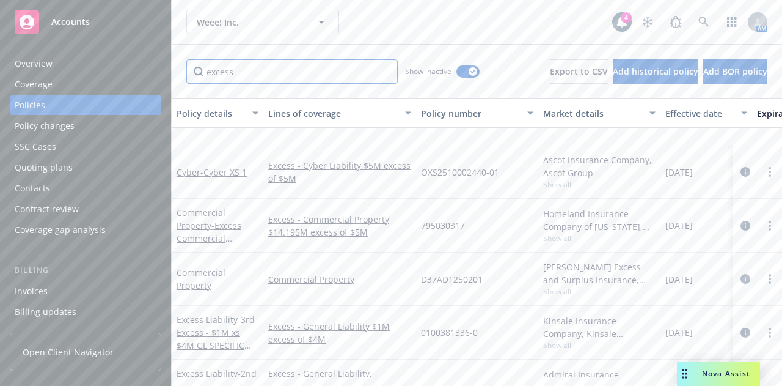
scroll to position [716, 0]
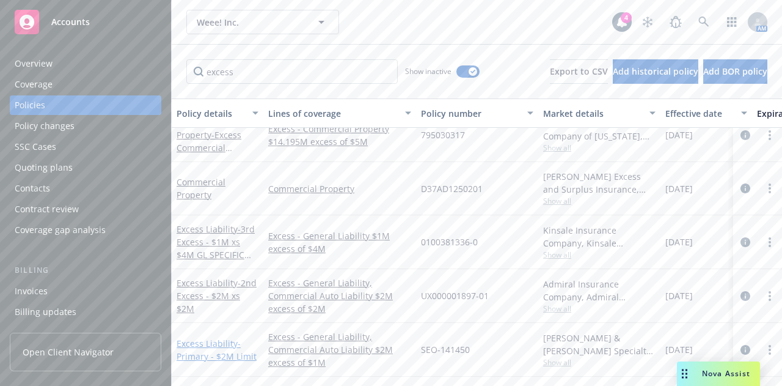
click at [219, 338] on link "Excess Liability - Primary - $2M Limit" at bounding box center [217, 349] width 80 height 24
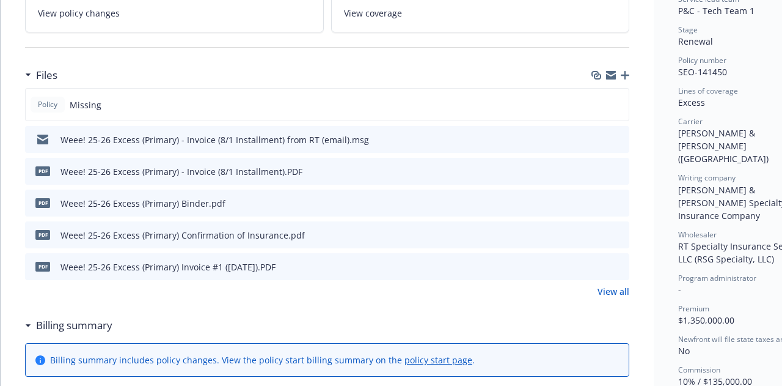
scroll to position [268, 1]
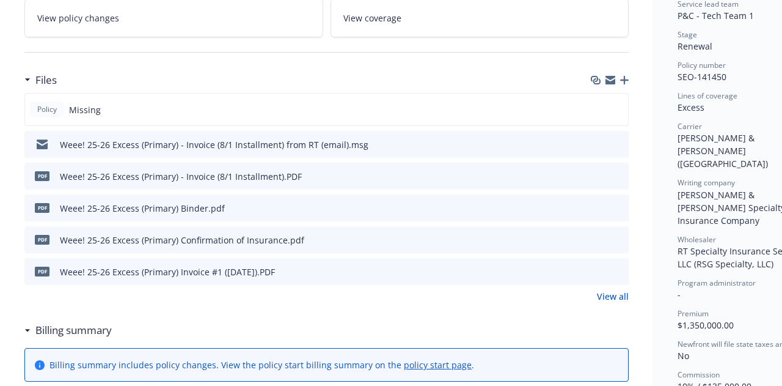
click at [617, 203] on icon "preview file" at bounding box center [617, 207] width 11 height 9
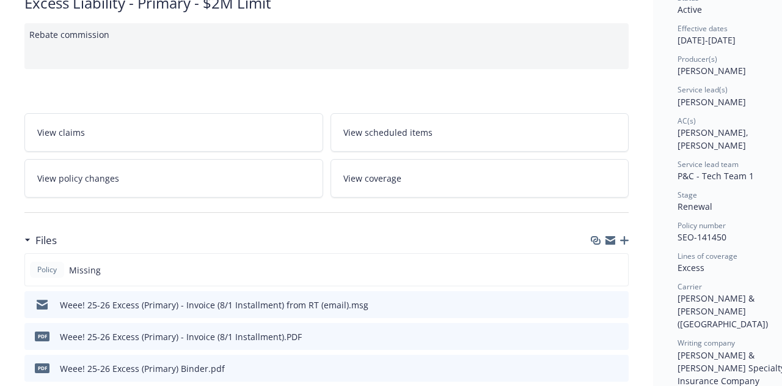
scroll to position [0, 1]
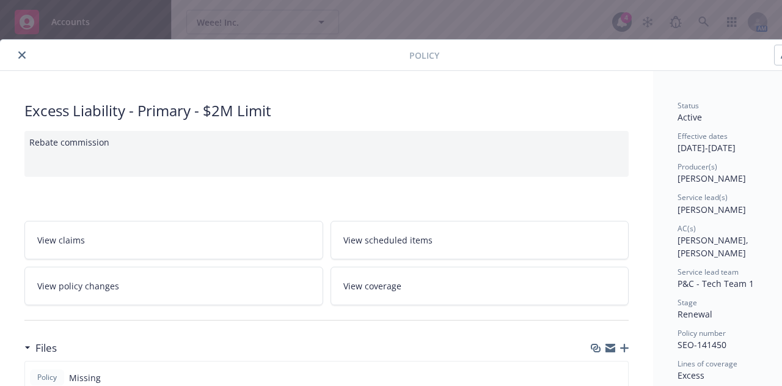
click at [24, 51] on icon "close" at bounding box center [21, 54] width 7 height 7
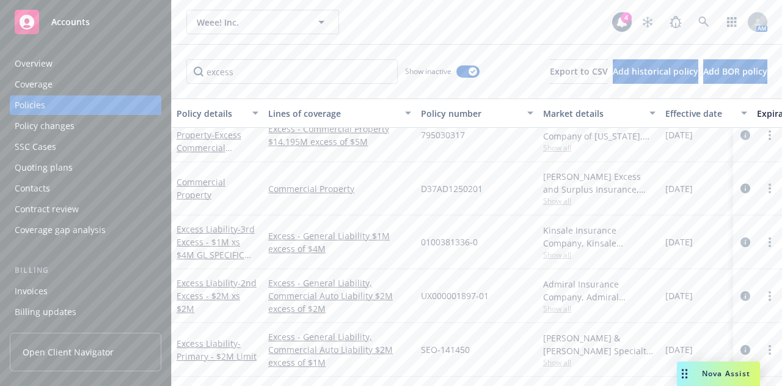
click at [24, 57] on div "Overview" at bounding box center [34, 64] width 38 height 20
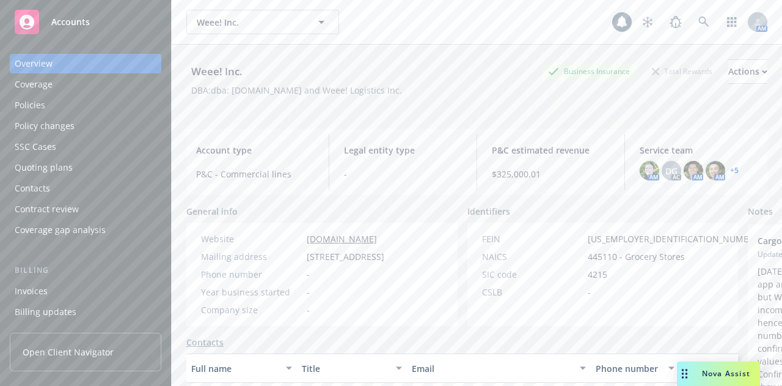
click at [88, 104] on div "Policies" at bounding box center [86, 105] width 142 height 20
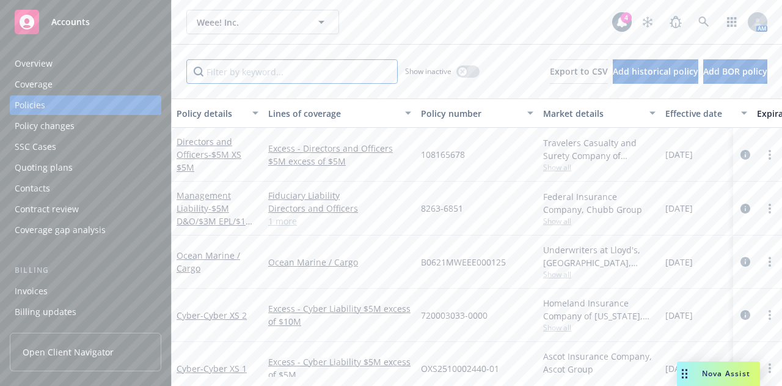
click at [220, 80] on input "Filter by keyword..." at bounding box center [291, 71] width 211 height 24
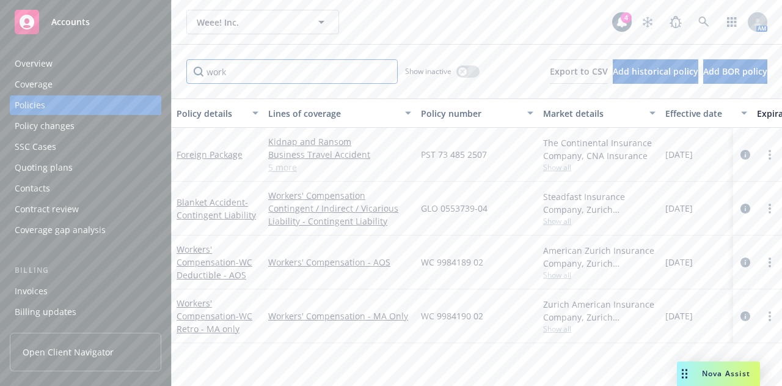
type input "work"
click at [458, 71] on div "button" at bounding box center [462, 71] width 9 height 9
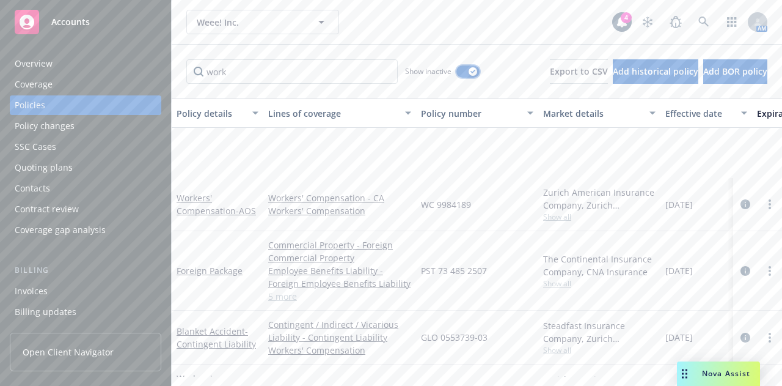
scroll to position [668, 0]
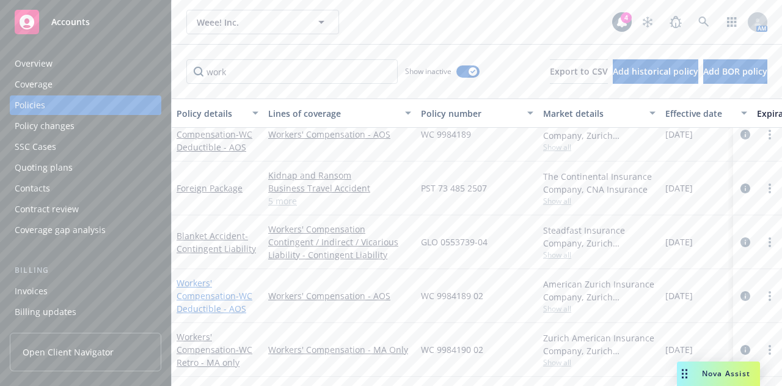
click at [231, 294] on span "- WC Deductible - AOS" at bounding box center [215, 302] width 76 height 24
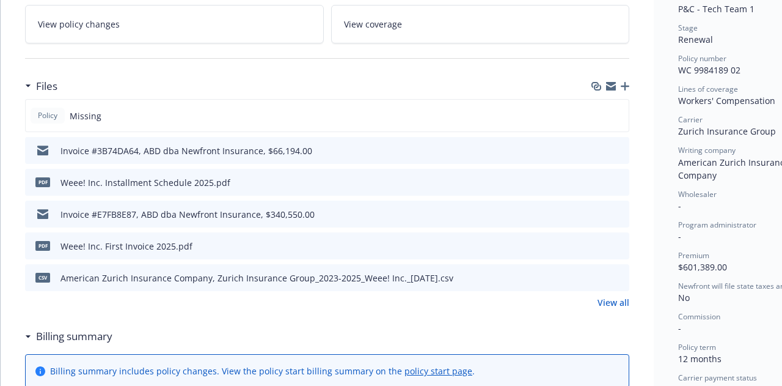
scroll to position [256, 0]
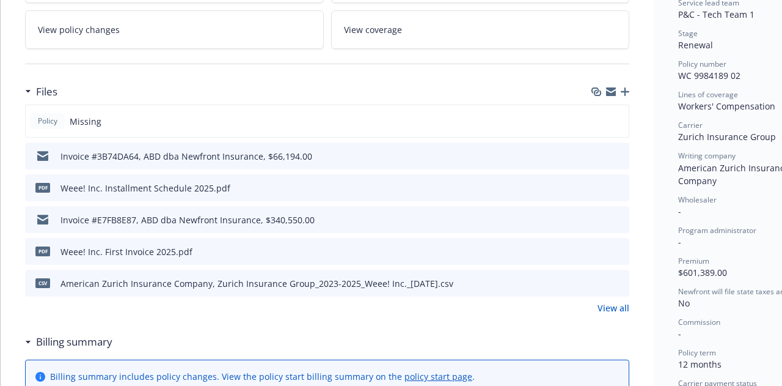
click at [621, 302] on link "View all" at bounding box center [614, 307] width 32 height 13
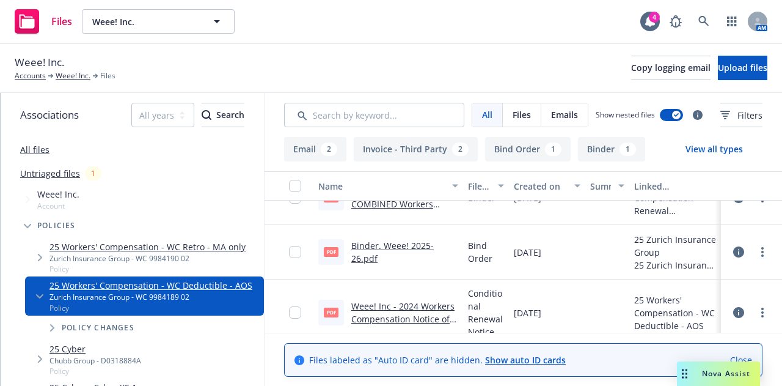
scroll to position [300, 0]
click at [417, 246] on link "Binder. Weee! 2025-26.pdf" at bounding box center [392, 251] width 82 height 24
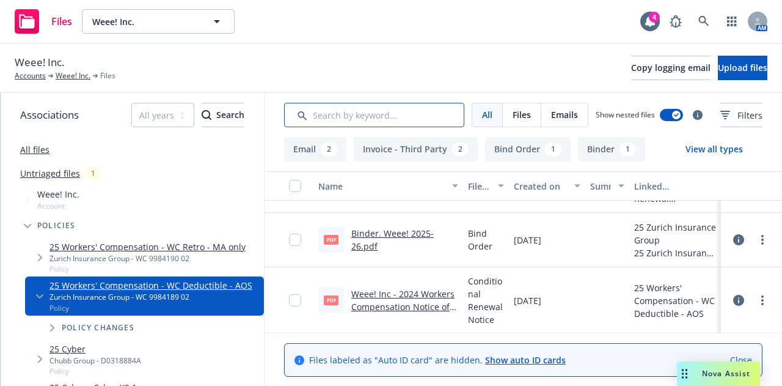
click at [326, 119] on input "Search by keyword..." at bounding box center [374, 115] width 180 height 24
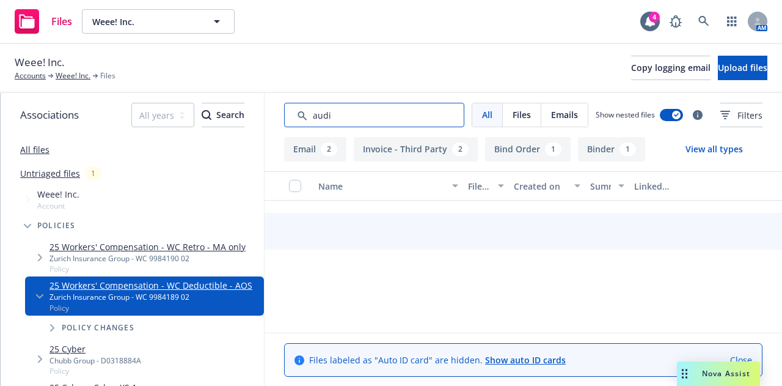
scroll to position [276, 0]
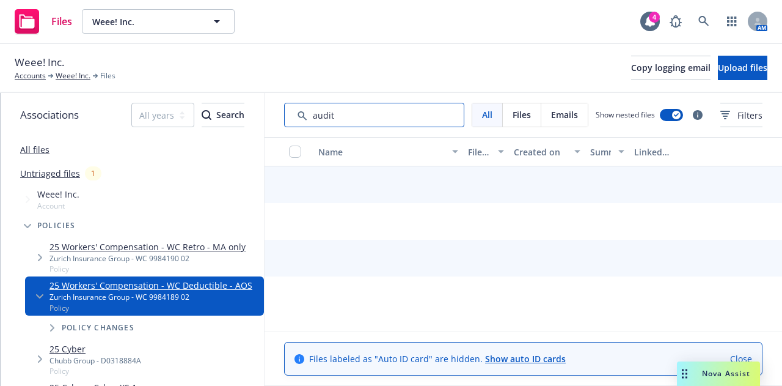
type input "audit"
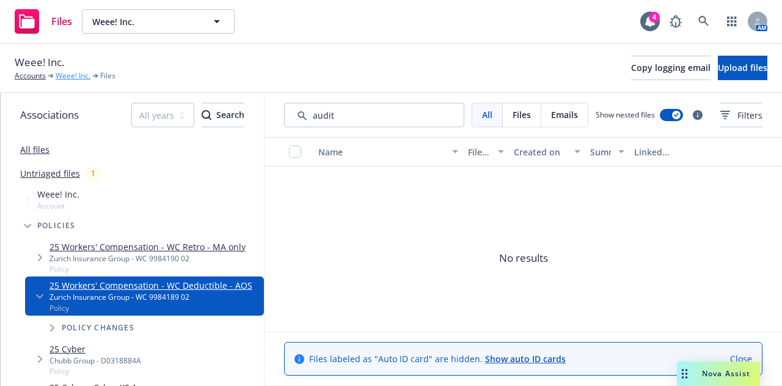
click at [70, 76] on link "Weee! Inc." at bounding box center [73, 75] width 35 height 11
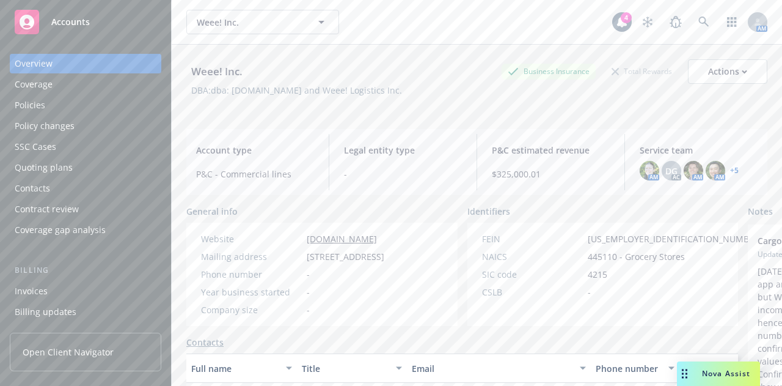
click at [60, 109] on div "Policies" at bounding box center [86, 105] width 142 height 20
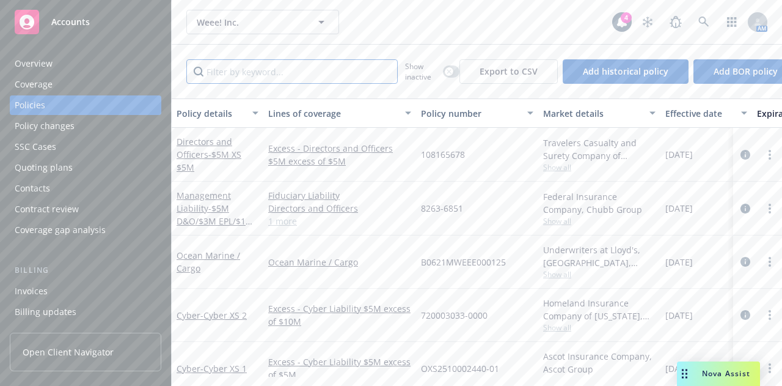
click at [243, 76] on input "Filter by keyword..." at bounding box center [291, 71] width 211 height 24
type input "work"
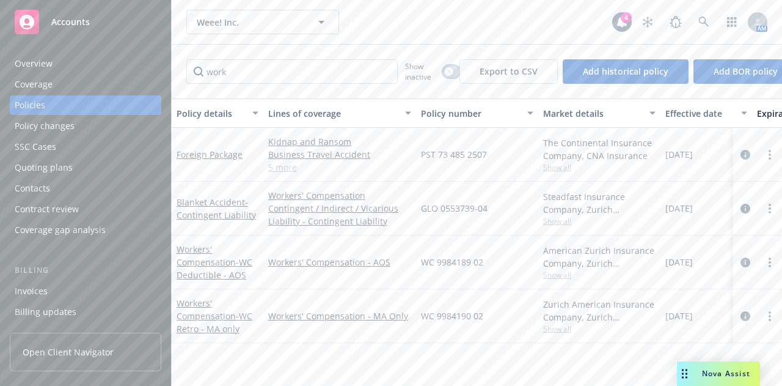
click at [443, 69] on button "button" at bounding box center [451, 71] width 16 height 12
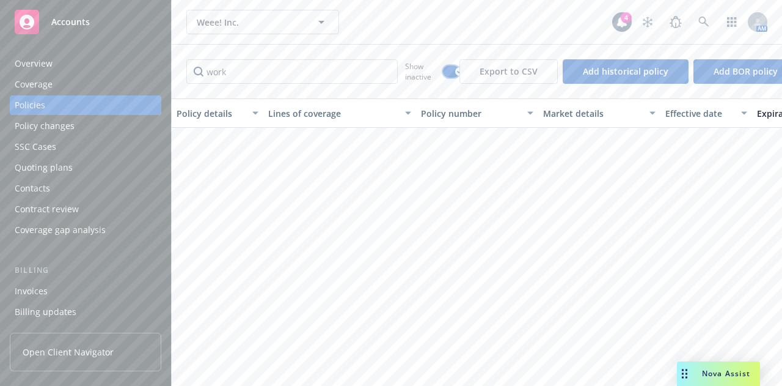
scroll to position [668, 0]
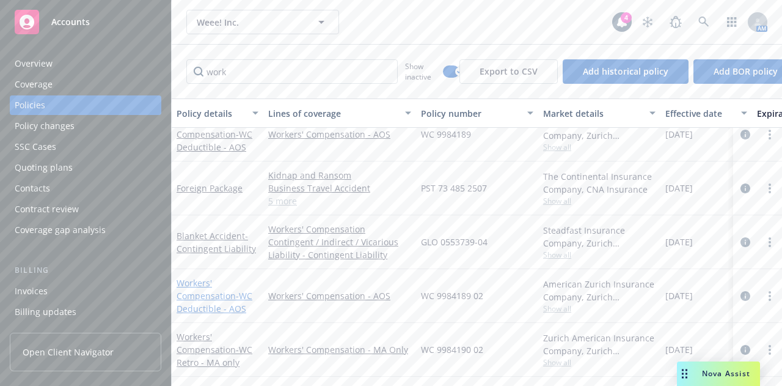
click at [202, 298] on span "- WC Deductible - AOS" at bounding box center [215, 302] width 76 height 24
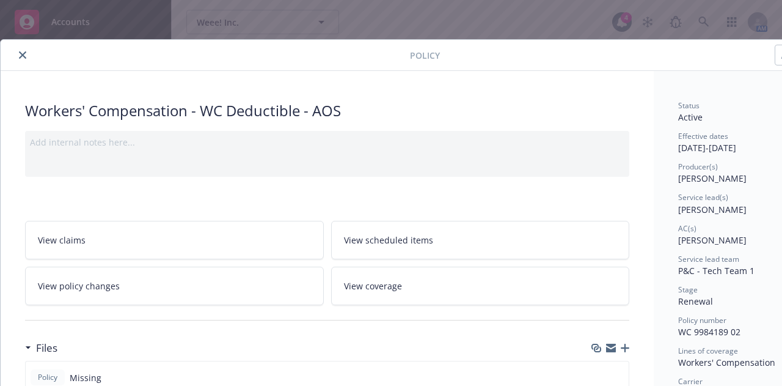
click at [16, 55] on button "close" at bounding box center [22, 55] width 15 height 15
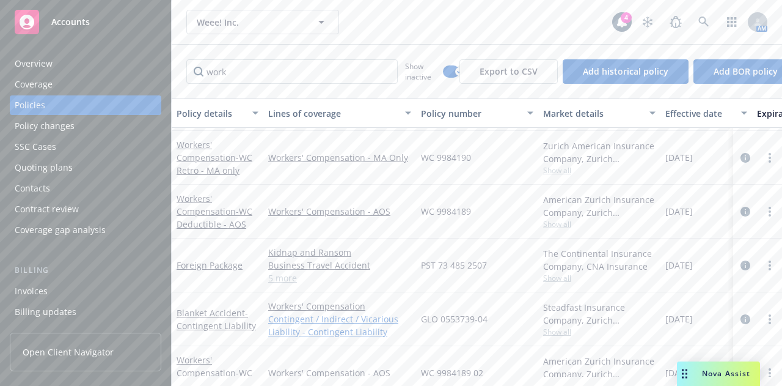
scroll to position [587, 0]
click at [219, 220] on span "- WC Deductible - AOS" at bounding box center [215, 219] width 76 height 24
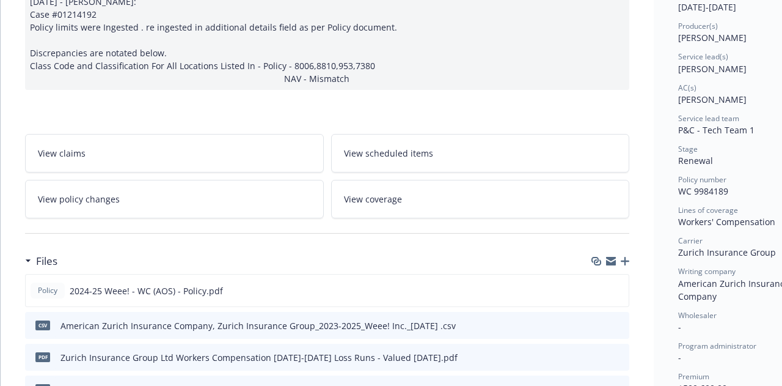
scroll to position [240, 0]
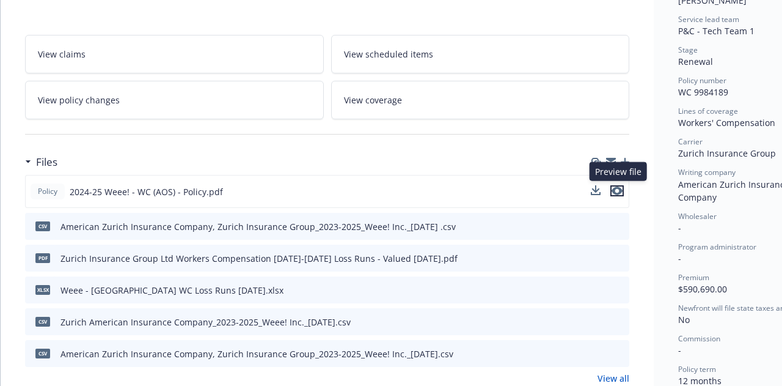
click at [620, 188] on icon "preview file" at bounding box center [617, 190] width 11 height 9
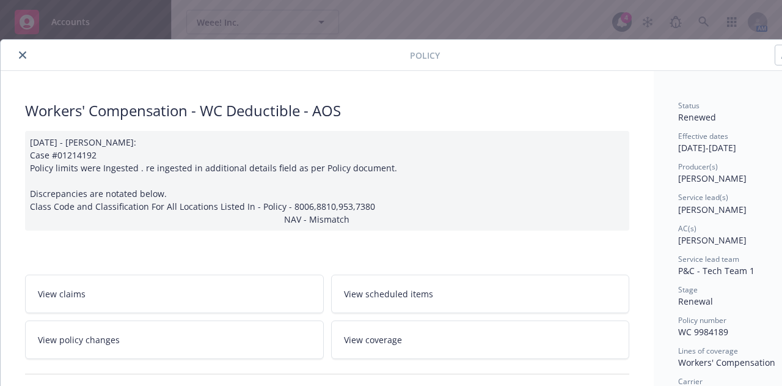
click at [20, 51] on icon "close" at bounding box center [22, 54] width 7 height 7
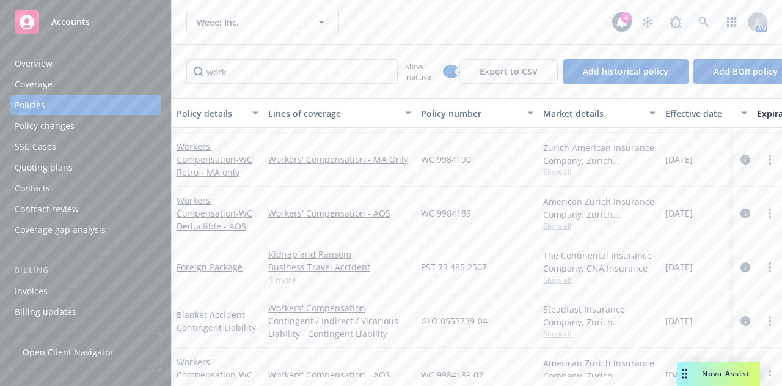
click at [225, 42] on div "Weee! Inc. Weee! Inc. 4 AM" at bounding box center [477, 22] width 610 height 44
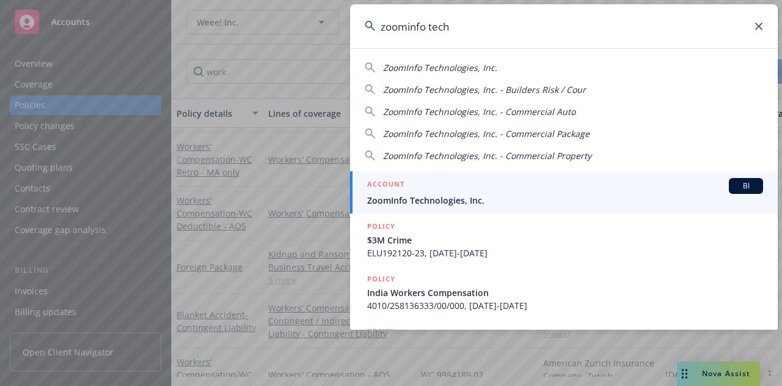
type input "zoominfo tech"
click at [447, 206] on link "ACCOUNT BI ZoomInfo Technologies, Inc." at bounding box center [564, 192] width 428 height 42
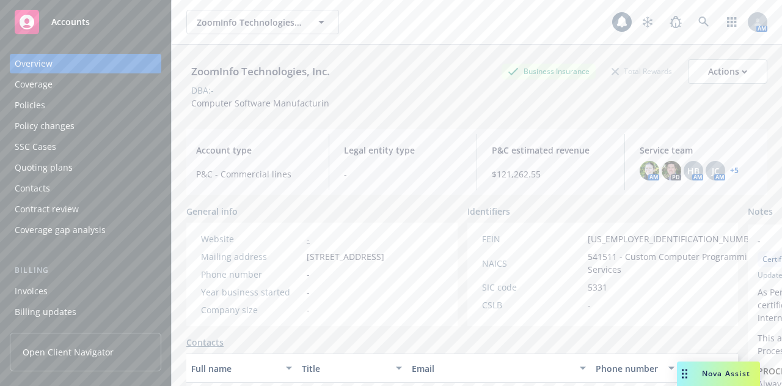
click at [38, 115] on div "Overview Coverage Policies Policy changes SSC Cases Quoting plans Contacts Cont…" at bounding box center [86, 147] width 152 height 186
click at [32, 109] on div "Policies" at bounding box center [30, 105] width 31 height 20
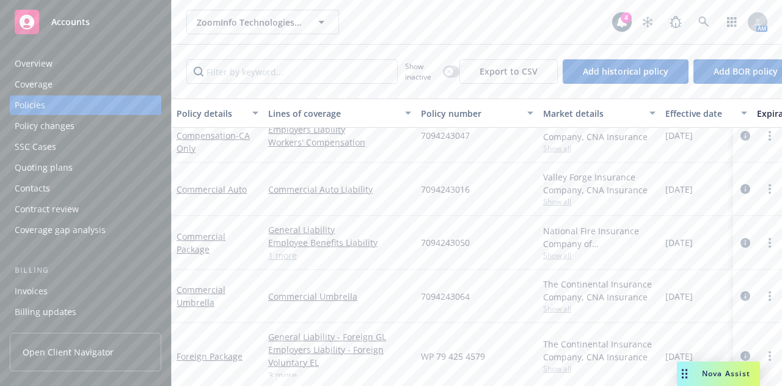
scroll to position [659, 0]
drag, startPoint x: 482, startPoint y: 246, endPoint x: 422, endPoint y: 241, distance: 59.5
click at [422, 241] on div "7094243050" at bounding box center [477, 242] width 122 height 54
copy span "7094243050"
click at [67, 60] on div "Overview" at bounding box center [86, 64] width 142 height 20
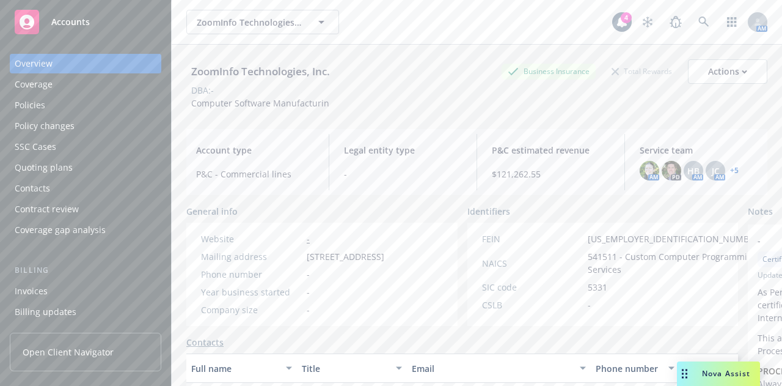
click at [86, 108] on div "Policies" at bounding box center [86, 105] width 142 height 20
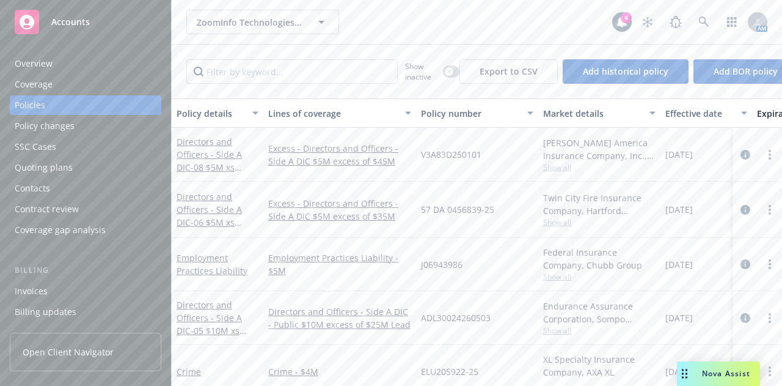
scroll to position [0, 8]
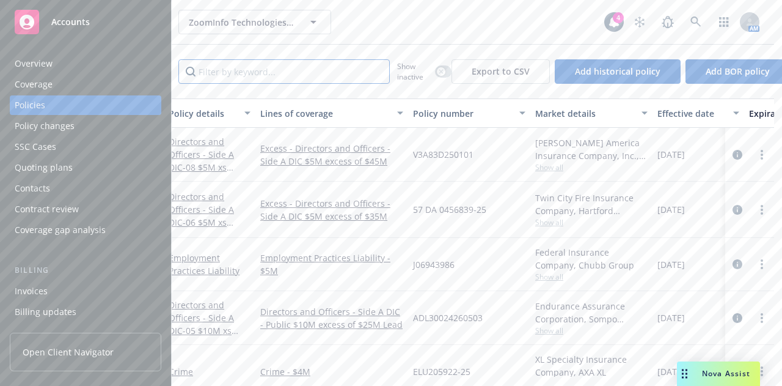
click at [238, 75] on input "Filter by keyword..." at bounding box center [283, 71] width 211 height 24
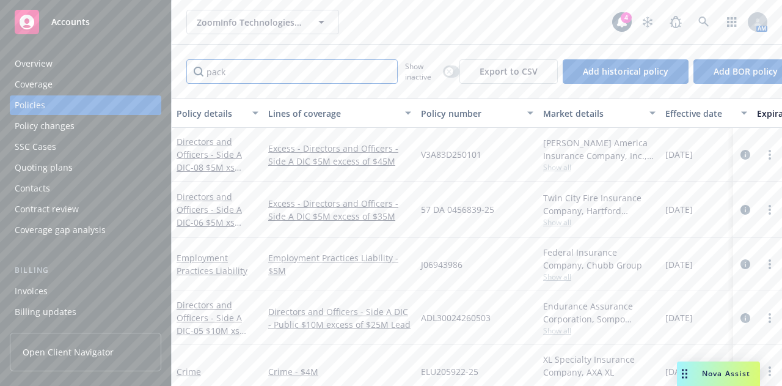
type input "pack"
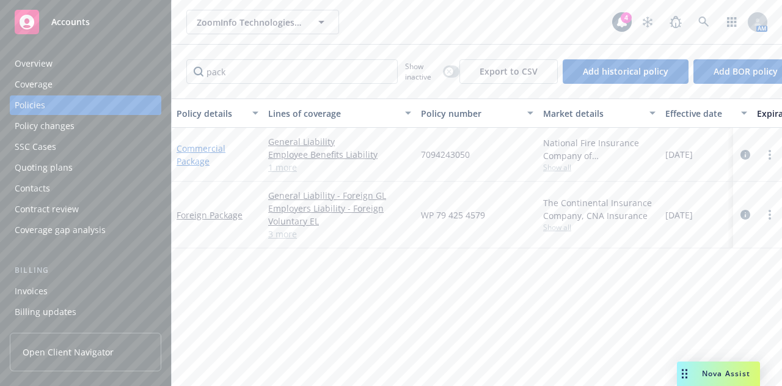
click at [198, 143] on link "Commercial Package" at bounding box center [201, 154] width 49 height 24
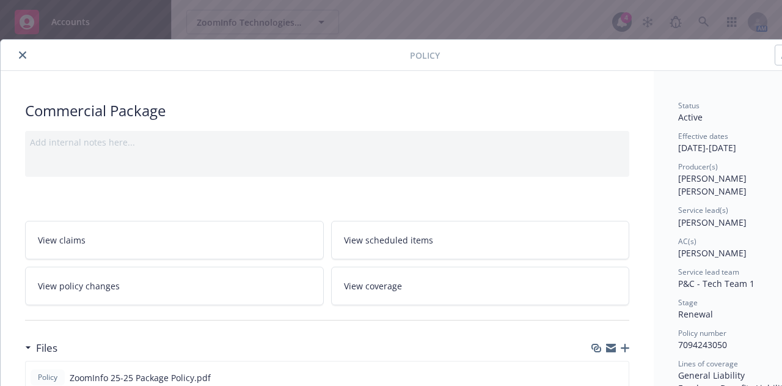
scroll to position [163, 0]
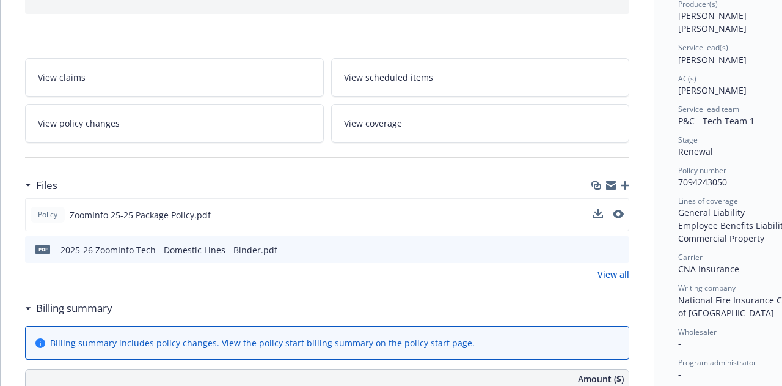
click at [620, 216] on button at bounding box center [618, 214] width 11 height 13
click at [619, 210] on icon "preview file" at bounding box center [617, 214] width 11 height 9
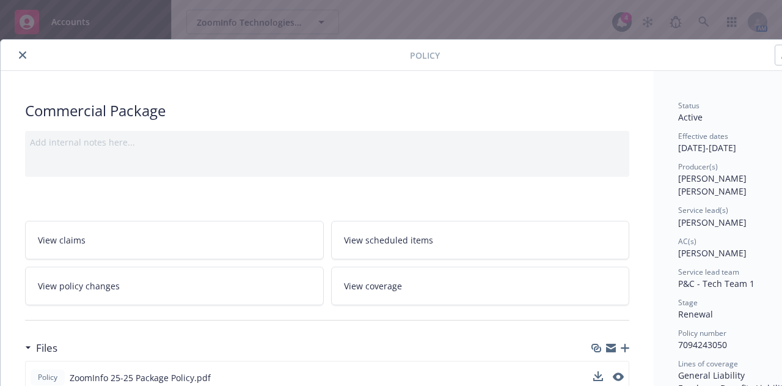
click at [21, 54] on icon "close" at bounding box center [22, 54] width 7 height 7
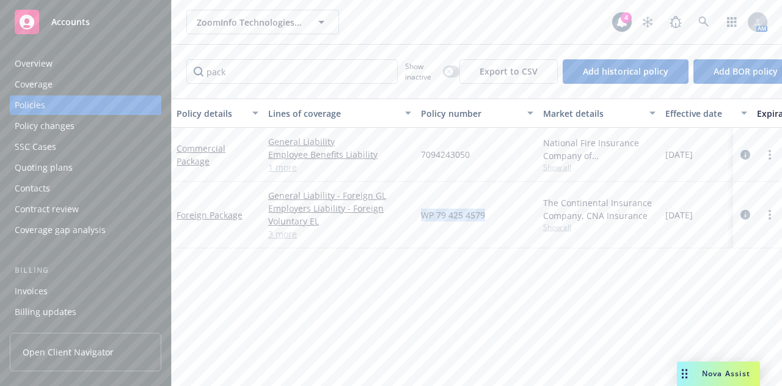
drag, startPoint x: 488, startPoint y: 213, endPoint x: 419, endPoint y: 213, distance: 69.0
click at [419, 213] on div "WP 79 425 4579" at bounding box center [477, 214] width 122 height 67
copy span "WP 79 425 4579"
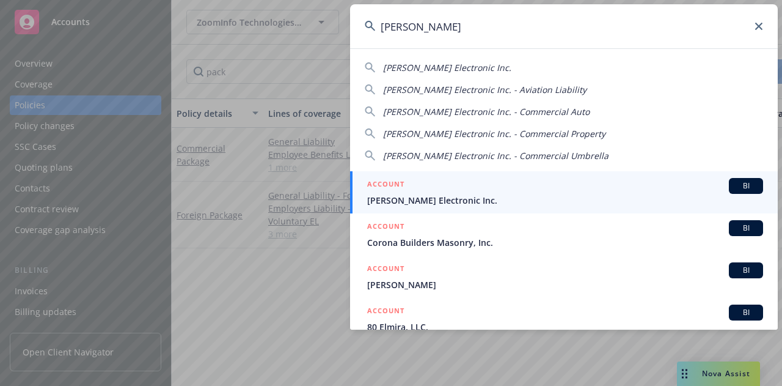
type input "[PERSON_NAME]"
click at [428, 186] on div "ACCOUNT BI" at bounding box center [565, 186] width 396 height 16
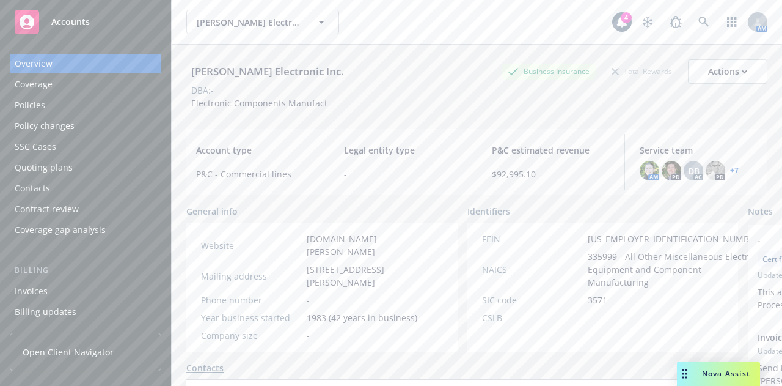
click at [94, 104] on div "Policies" at bounding box center [86, 105] width 142 height 20
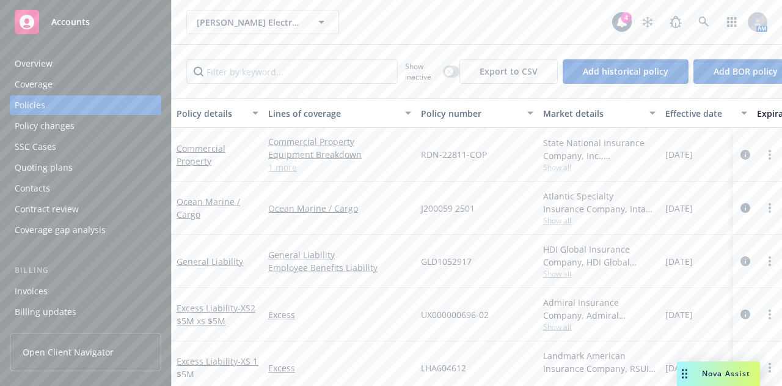
click at [117, 56] on div "Overview" at bounding box center [86, 64] width 142 height 20
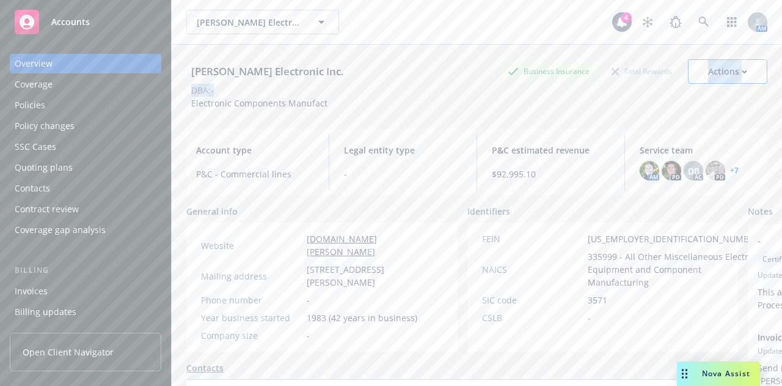
drag, startPoint x: 730, startPoint y: 87, endPoint x: 690, endPoint y: 70, distance: 43.2
click at [690, 70] on div "[PERSON_NAME] Electronic Inc. Business Insurance Total Rewards Actions DBA: - E…" at bounding box center [476, 84] width 581 height 50
click at [690, 70] on button "Actions" at bounding box center [727, 71] width 79 height 24
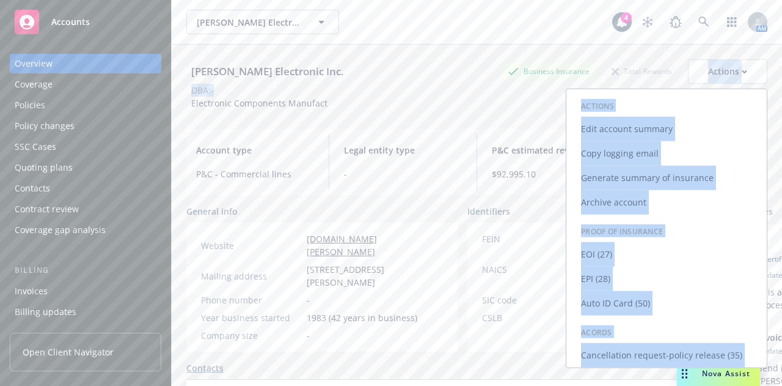
click at [632, 126] on link "Edit account summary" at bounding box center [666, 129] width 200 height 24
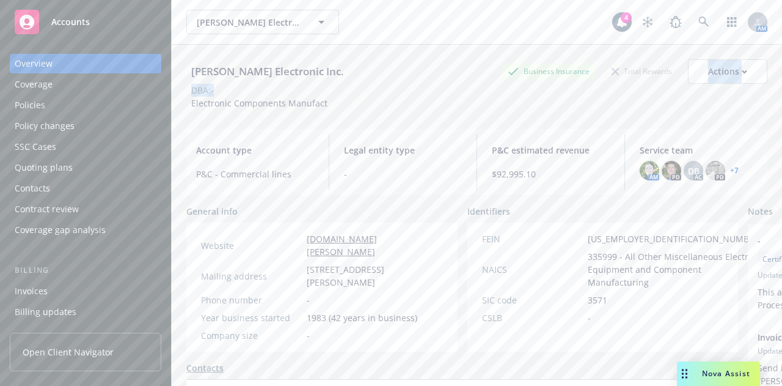
select select "US"
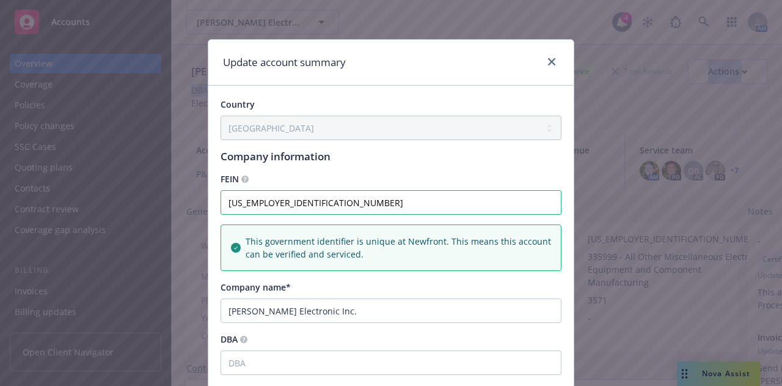
scroll to position [606, 0]
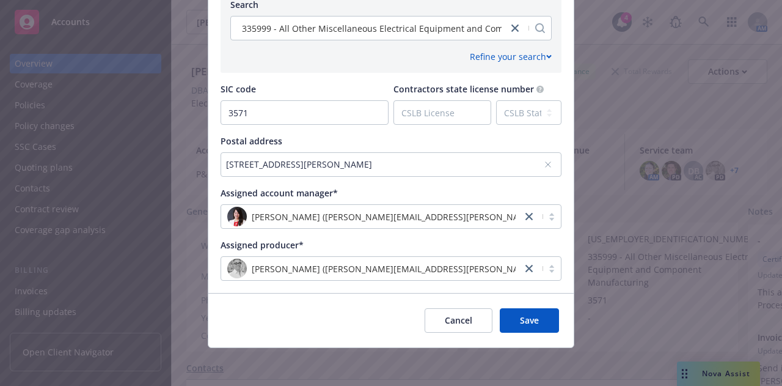
click at [175, 140] on div "Update account summary Country [GEOGRAPHIC_DATA] [GEOGRAPHIC_DATA] [GEOGRAPHIC_…" at bounding box center [391, 193] width 782 height 386
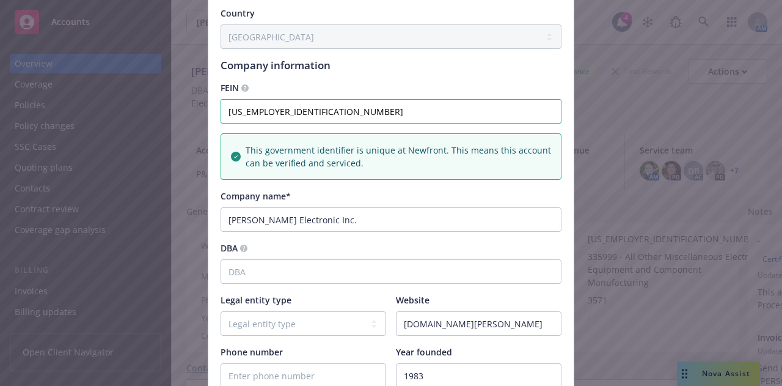
scroll to position [0, 0]
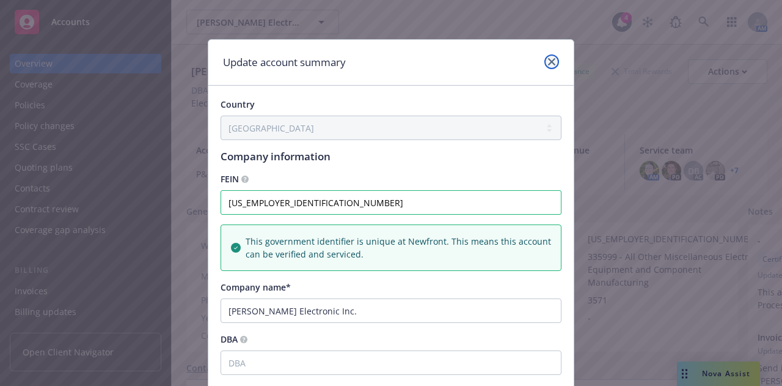
click at [551, 62] on icon "close" at bounding box center [551, 61] width 7 height 7
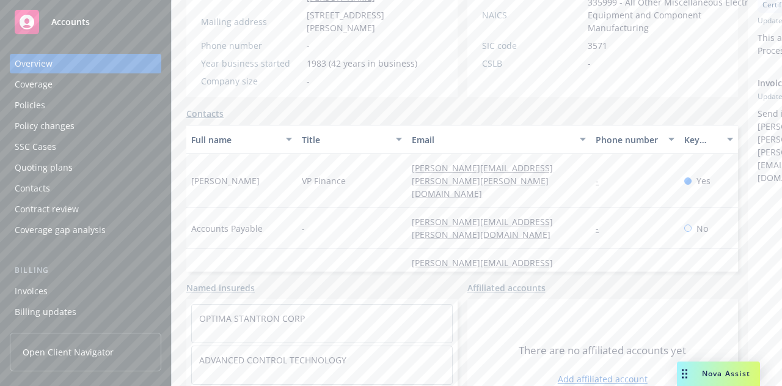
scroll to position [255, 0]
click at [211, 115] on link "Contacts" at bounding box center [204, 112] width 37 height 13
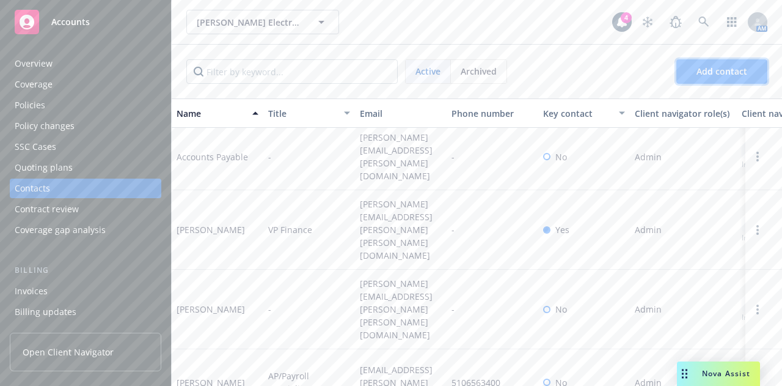
click at [684, 75] on button "Add contact" at bounding box center [721, 71] width 91 height 24
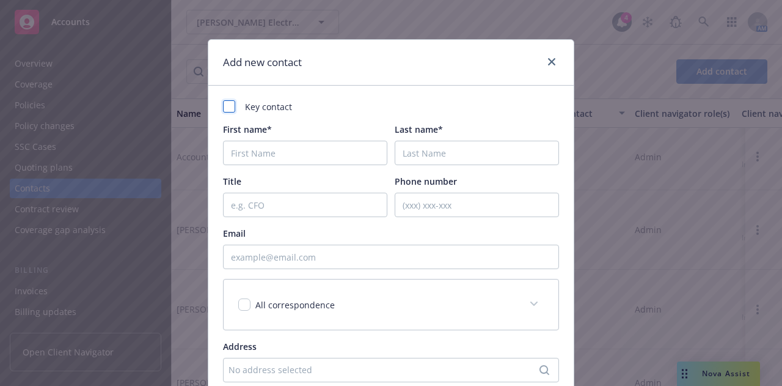
click at [225, 109] on div at bounding box center [229, 106] width 12 height 12
checkbox input "true"
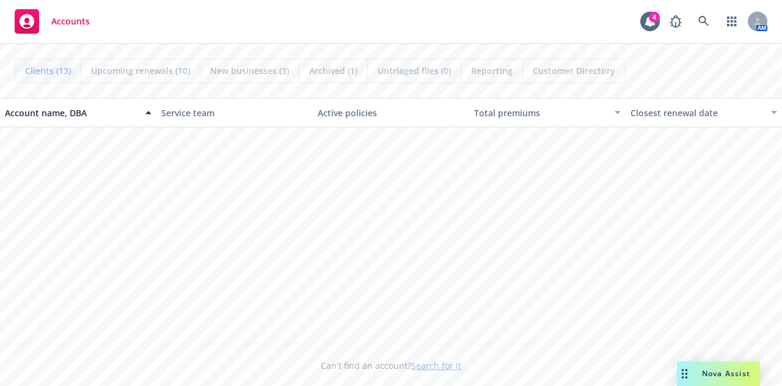
scroll to position [438, 0]
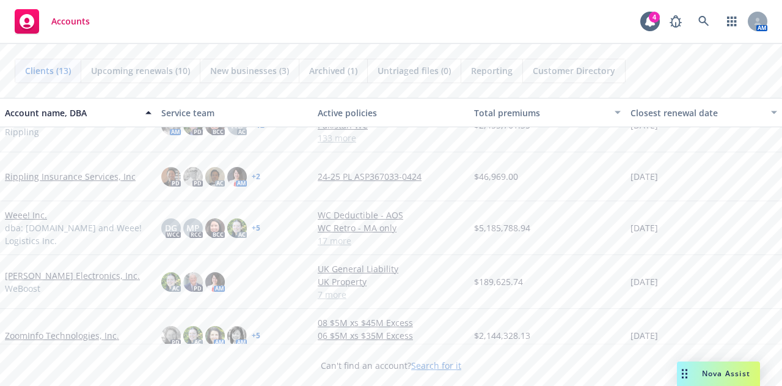
click at [53, 329] on link "ZoomInfo Technologies, Inc." at bounding box center [62, 335] width 114 height 13
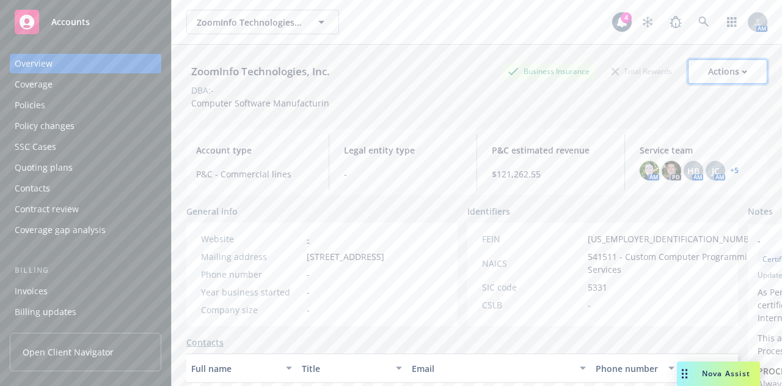
click at [745, 65] on button "Actions" at bounding box center [727, 71] width 79 height 24
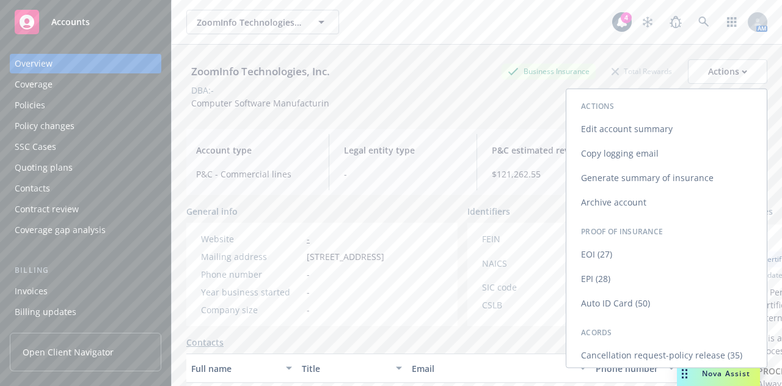
click at [640, 128] on link "Edit account summary" at bounding box center [666, 129] width 200 height 24
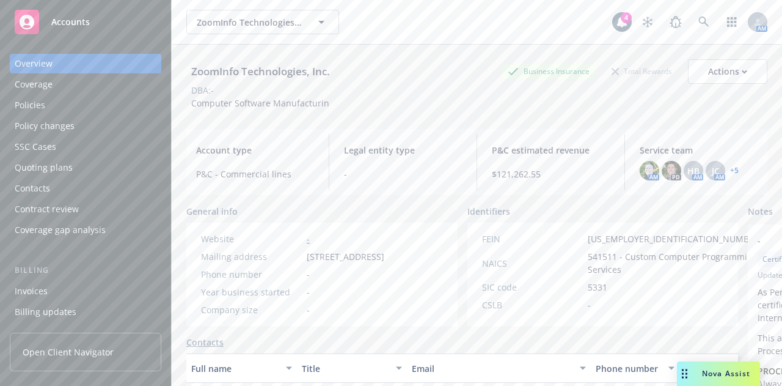
select select "US"
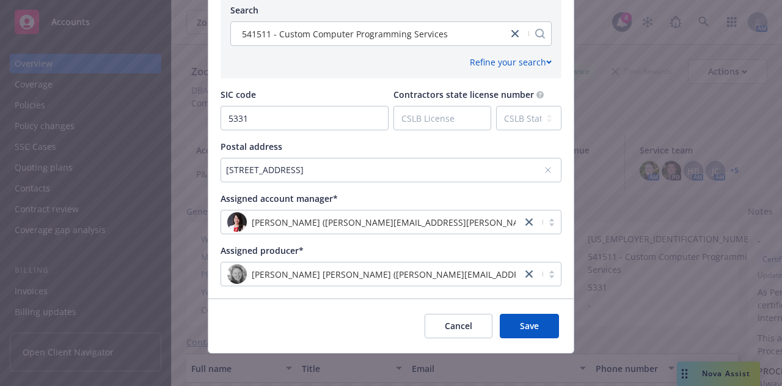
scroll to position [606, 0]
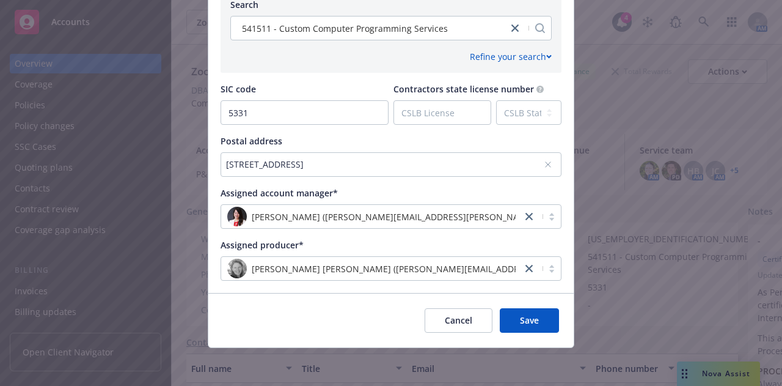
type textarea "Computer Software Manufacturing"
click at [519, 158] on div "805 Broadway Street, Suite 900, Vancouver, WA, 98660, USA" at bounding box center [385, 164] width 318 height 13
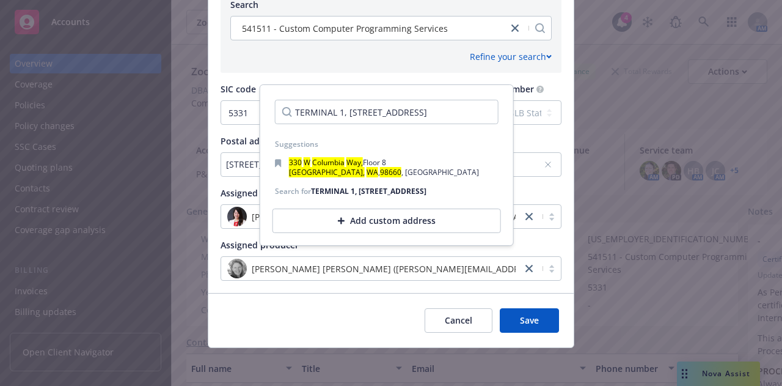
scroll to position [0, 121]
type input "TERMINAL 1, 330 & 360 W COLUMBIA WAY, 8TH FL, VANCOUVER, WA 98660"
click at [318, 194] on div "TERMINAL 1, 330 & 360 W COLUMBIA WAY, 8TH FL, VANCOUVER, WA 98660" at bounding box center [368, 191] width 115 height 10
click at [362, 228] on div "Add custom address" at bounding box center [387, 220] width 229 height 24
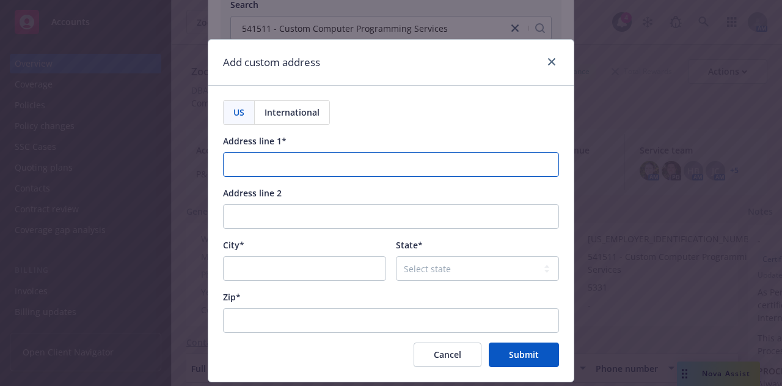
click at [310, 155] on input "Address line 1*" at bounding box center [391, 164] width 336 height 24
paste input "TERMINAL 1, 330 & 360 W COLUMBIA WAY, 8TH FL, VANCOUVER, WA 98660"
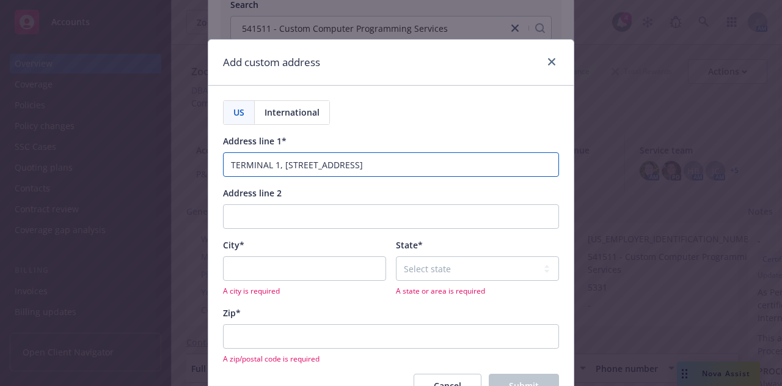
click at [276, 164] on input "TERMINAL 1, 330 & 360 W COLUMBIA WAY, 8TH FL, VANCOUVER, WA 98660" at bounding box center [391, 164] width 336 height 24
click at [277, 164] on input "TERMINAL 1, 330 & 360 W COLUMBIA WAY, 8TH FL, VANCOUVER, WA 98660" at bounding box center [391, 164] width 336 height 24
drag, startPoint x: 277, startPoint y: 164, endPoint x: 401, endPoint y: 160, distance: 124.1
drag, startPoint x: 401, startPoint y: 160, endPoint x: 369, endPoint y: 166, distance: 32.4
click at [369, 166] on input "TERMINAL 1 330 & 360 W COLUMBIA WAY, 8TH FL, VANCOUVER, WA 98660" at bounding box center [391, 164] width 336 height 24
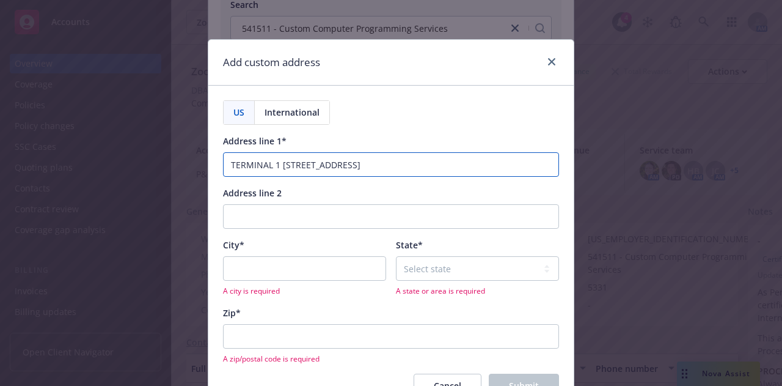
drag, startPoint x: 423, startPoint y: 163, endPoint x: 306, endPoint y: 166, distance: 117.3
drag, startPoint x: 306, startPoint y: 166, endPoint x: 280, endPoint y: 162, distance: 25.9
click at [280, 162] on input "TERMINAL 1 330 & 360 W COLUMBIA WAY, 8TH FL, VANCOUVER, WA 98660" at bounding box center [391, 164] width 336 height 24
drag, startPoint x: 278, startPoint y: 164, endPoint x: 423, endPoint y: 166, distance: 144.8
click at [423, 166] on input "TERMINAL 1 330 & 360 W COLUMBIA WAY, 8TH FL, VANCOUVER, WA 98660" at bounding box center [391, 164] width 336 height 24
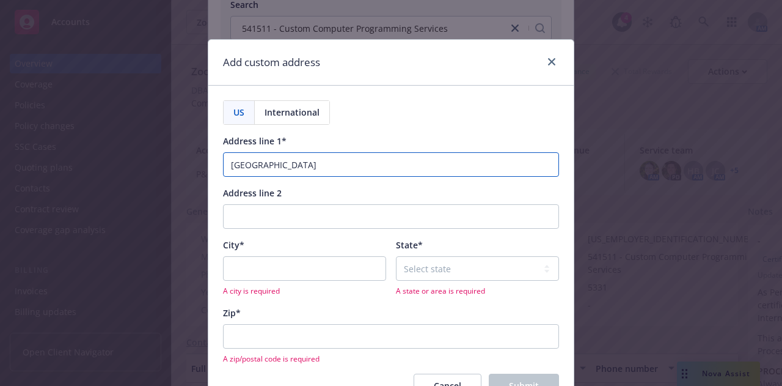
type input "TERMINAL 1 , VANCOUVER, WA 98660"
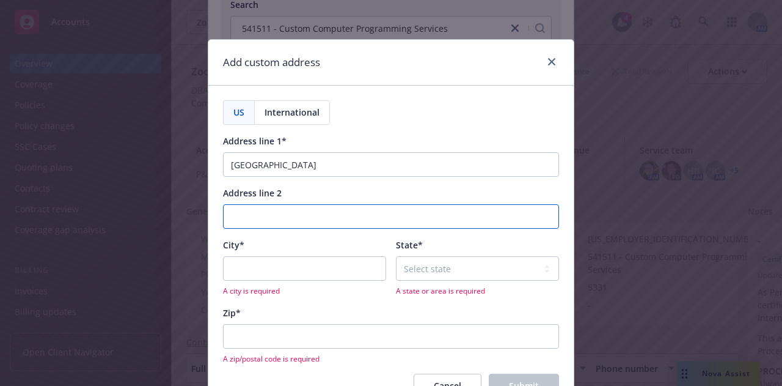
drag, startPoint x: 314, startPoint y: 206, endPoint x: 282, endPoint y: 216, distance: 33.8
click at [282, 216] on input "Address line 2" at bounding box center [391, 216] width 336 height 24
paste input "330 & 360 W COLUMBIA WAY, 8TH FL"
type input "330 & 360 W COLUMBIA WAY, 8TH FL"
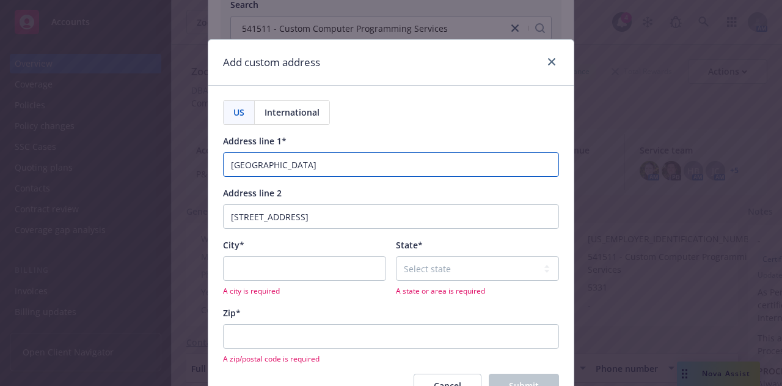
drag, startPoint x: 280, startPoint y: 164, endPoint x: 406, endPoint y: 151, distance: 126.5
click at [406, 151] on div "Address line 1* TERMINAL 1 , VANCOUVER, WA 98660" at bounding box center [391, 155] width 336 height 42
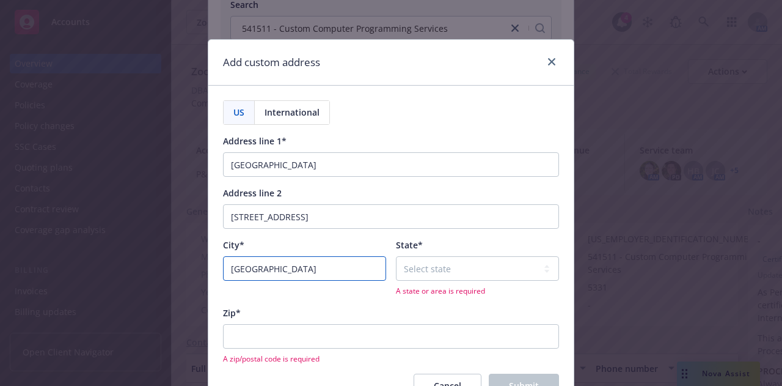
type input "Vancouver"
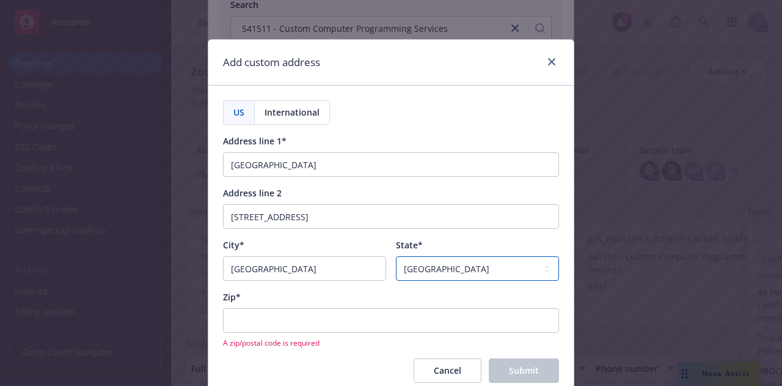
select select "WA"
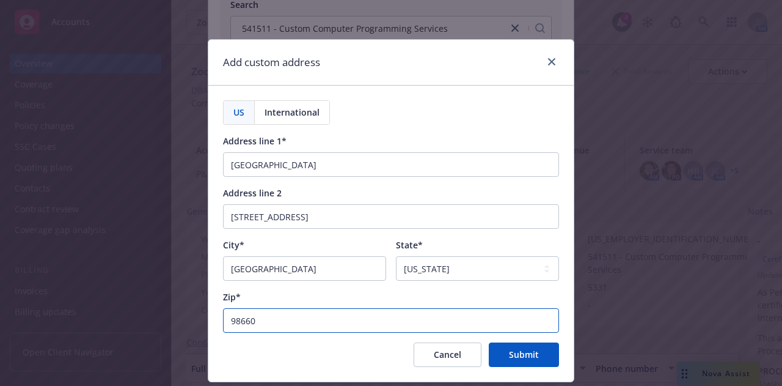
type input "98660"
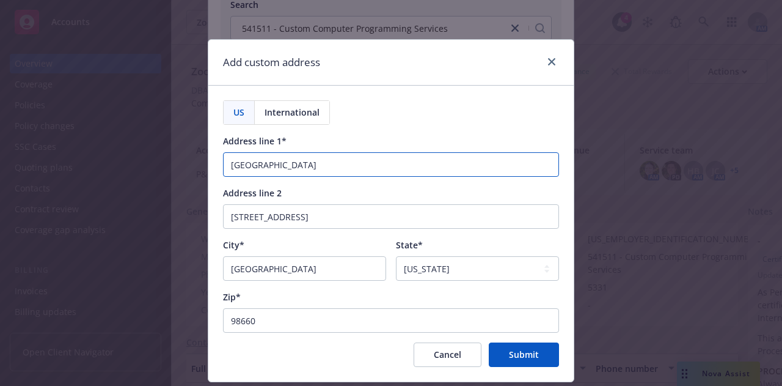
drag, startPoint x: 393, startPoint y: 168, endPoint x: 274, endPoint y: 170, distance: 119.2
click at [274, 170] on input "TERMINAL 1 , VANCOUVER, WA 98660" at bounding box center [391, 164] width 336 height 24
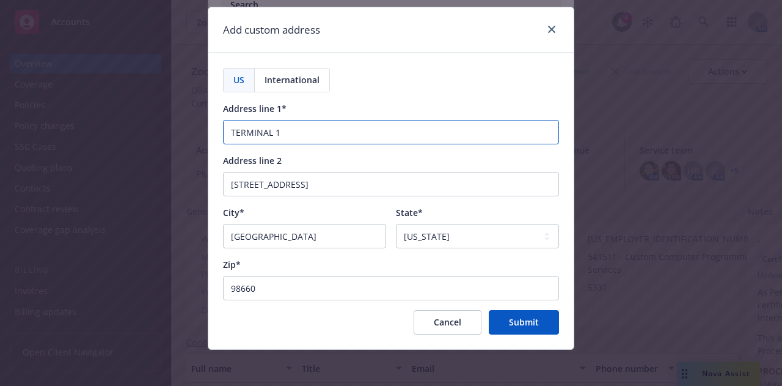
type input "TERMINAL 1"
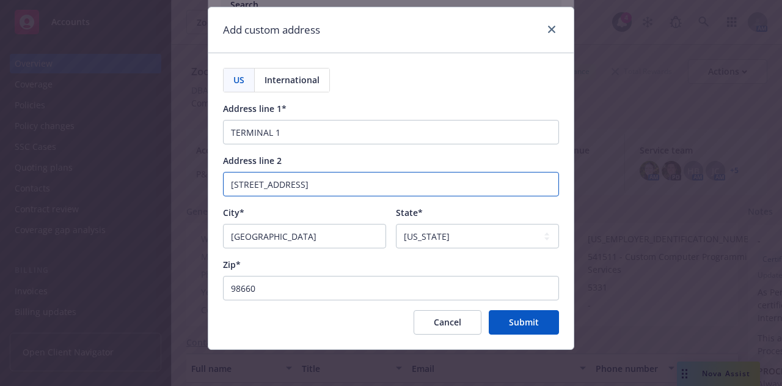
click at [343, 182] on input "330 & 360 W COLUMBIA WAY, 8TH FL" at bounding box center [391, 184] width 336 height 24
drag, startPoint x: 345, startPoint y: 183, endPoint x: 219, endPoint y: 183, distance: 125.9
click at [223, 183] on input "330 & 360 W COLUMBIA WAY, 8TH FL" at bounding box center [391, 184] width 336 height 24
type input "8TH FL"
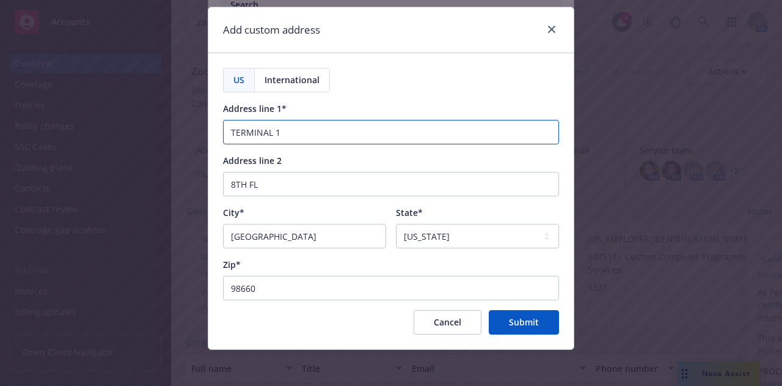
click at [324, 128] on input "TERMINAL 1" at bounding box center [391, 132] width 336 height 24
paste input "330 & 360 W COLUMBIA WAY,"
type input "TERMINAL 1, 330 & 360 W COLUMBIA WAY,"
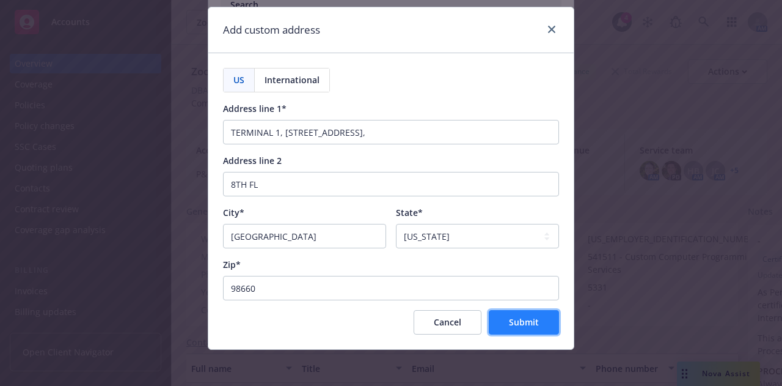
click at [528, 316] on span "Submit" at bounding box center [524, 322] width 30 height 12
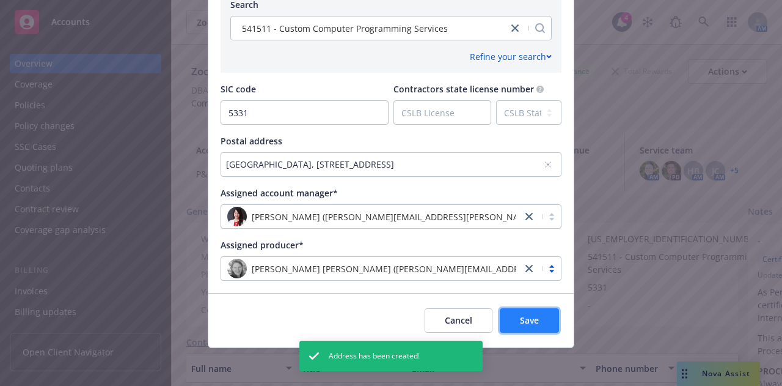
click at [522, 328] on button "Save" at bounding box center [529, 320] width 59 height 24
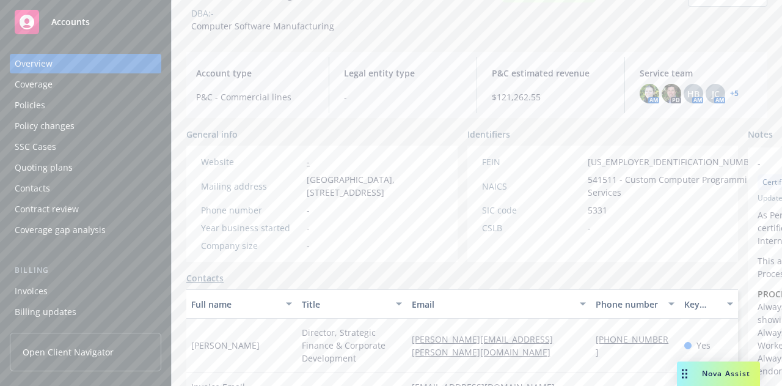
scroll to position [0, 0]
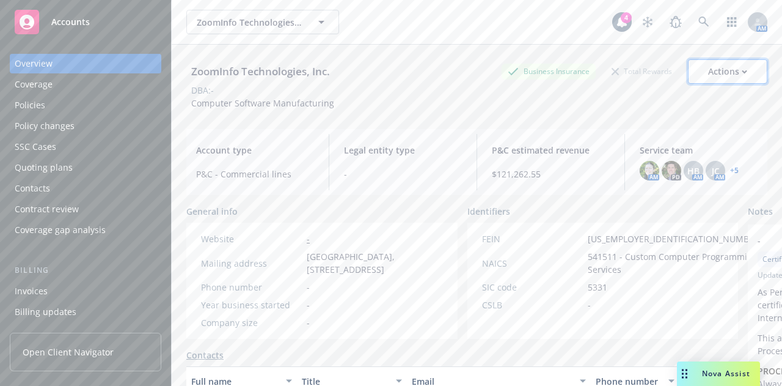
click at [719, 62] on div "Actions" at bounding box center [727, 71] width 39 height 23
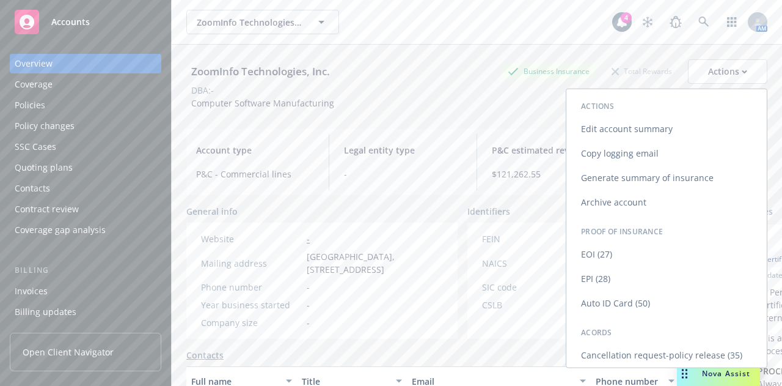
click at [650, 133] on link "Edit account summary" at bounding box center [666, 129] width 200 height 24
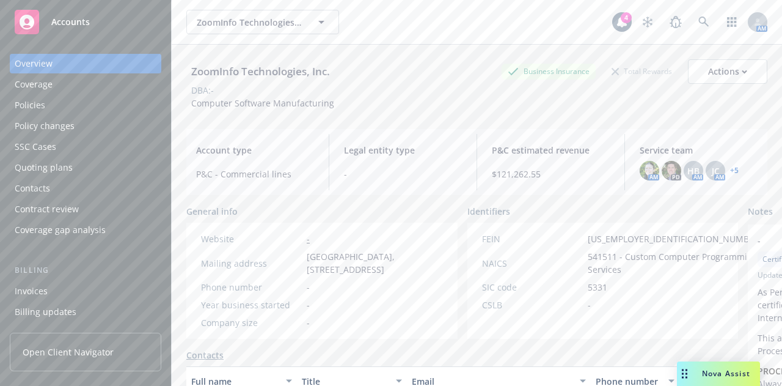
select select "US"
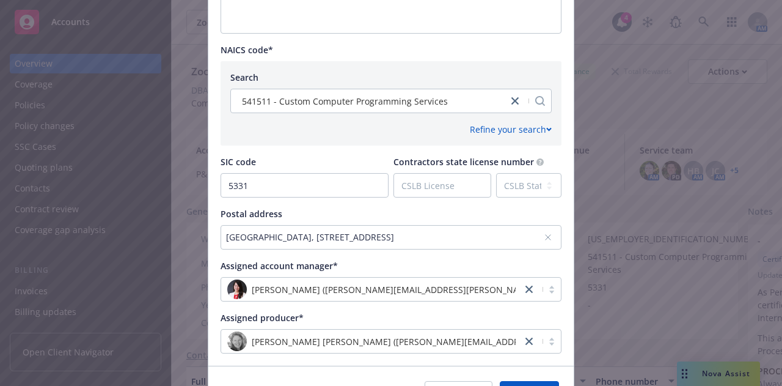
scroll to position [539, 0]
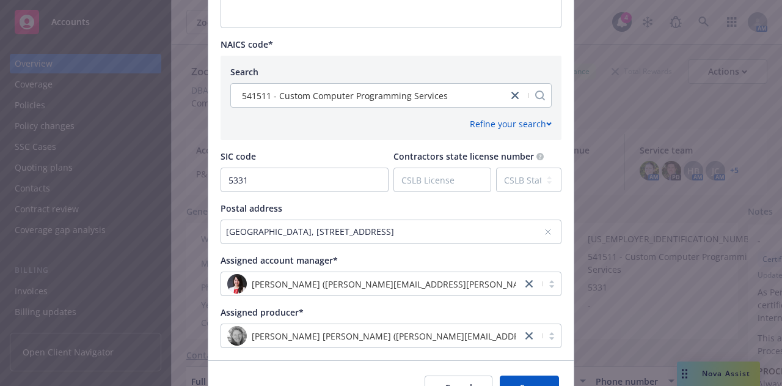
click at [294, 234] on div "TERMINAL 1 , VANCOUVER, WA 98660, 330 & 360 W COLUMBIA WAY, 8TH FL, Vancouver, …" at bounding box center [385, 231] width 318 height 13
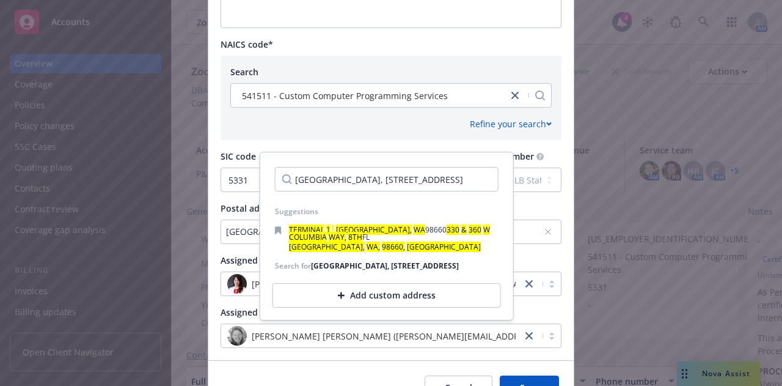
click at [343, 307] on div "Add custom address" at bounding box center [387, 295] width 229 height 24
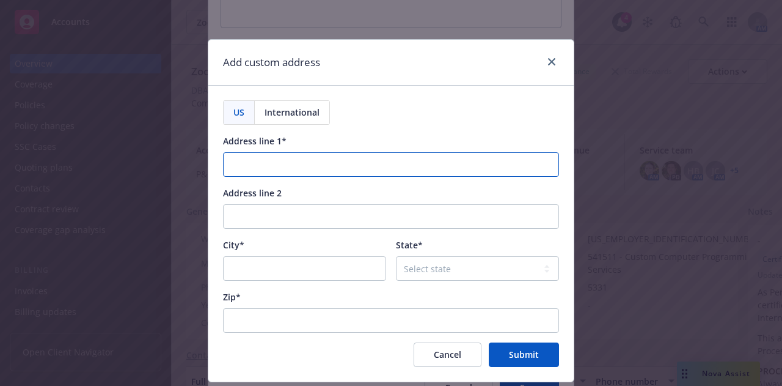
click at [290, 162] on input "Address line 1*" at bounding box center [391, 164] width 336 height 24
paste input "330 & 360 W COLUMBIA WAY,"
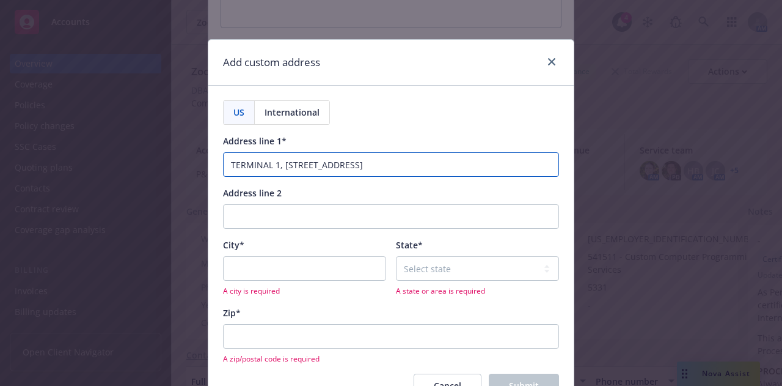
type input "TERMINAL 1, 330 & 360 W COLUMBIA WAY"
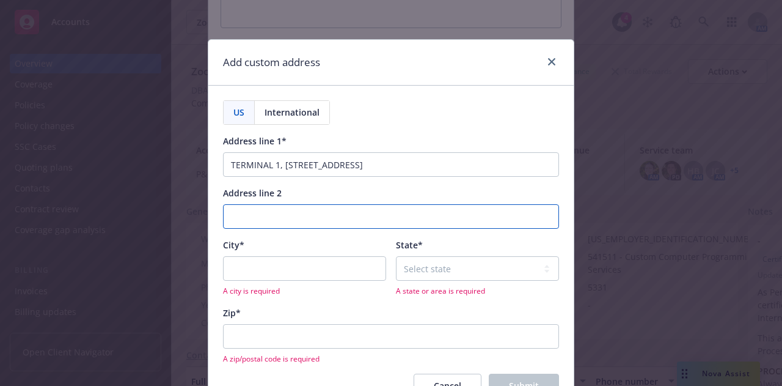
paste input "330 & 360 W COLUMBIA WAY,"
type input "330 & 360 W COLUMBIA WAY,"
click at [275, 224] on input "Address line 2" at bounding box center [391, 216] width 336 height 24
type input "8TH FL"
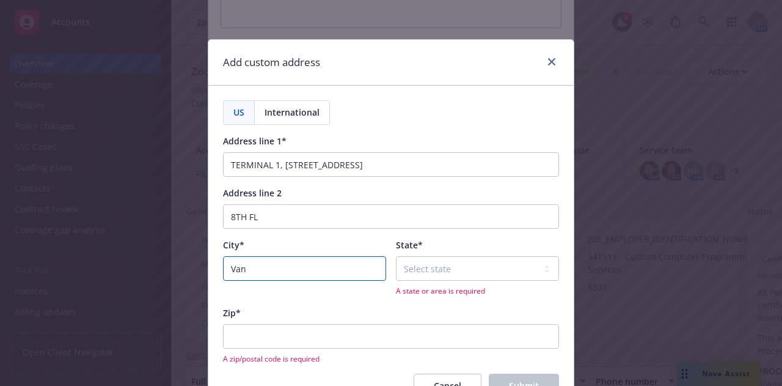
click at [286, 274] on input "Van" at bounding box center [304, 268] width 163 height 24
type input "Vancouver"
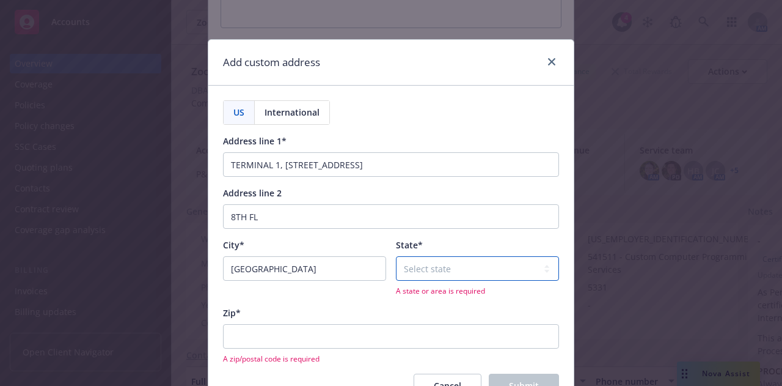
click at [422, 266] on select "Select state Alabama Alaska American Samoa Arizona Arkansas Baker Island Califo…" at bounding box center [477, 268] width 163 height 24
select select "WA"
click at [396, 256] on select "Select state Alabama Alaska American Samoa Arizona Arkansas Baker Island Califo…" at bounding box center [477, 268] width 163 height 24
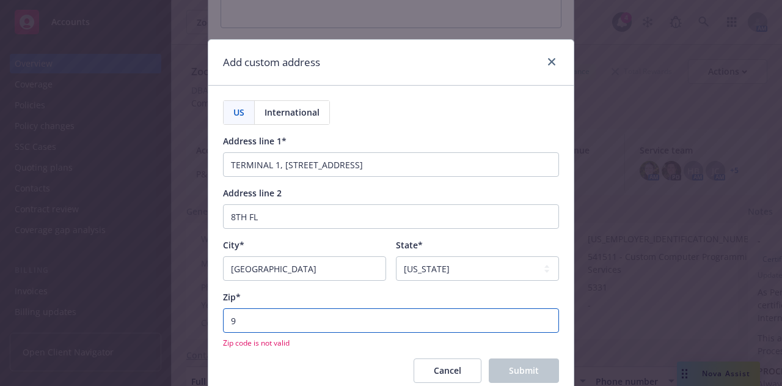
type input "98660"
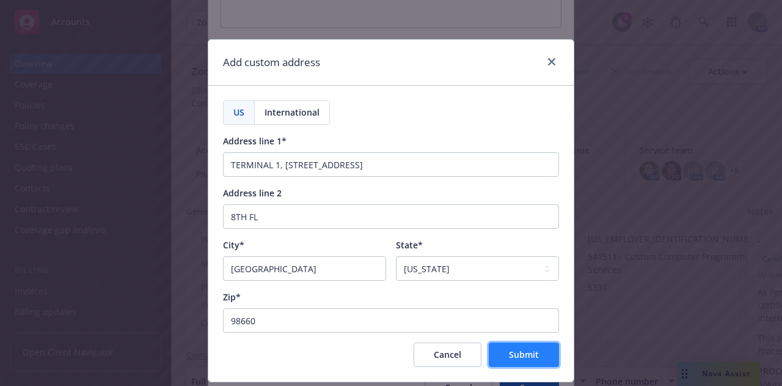
click at [509, 351] on span "Submit" at bounding box center [524, 354] width 30 height 12
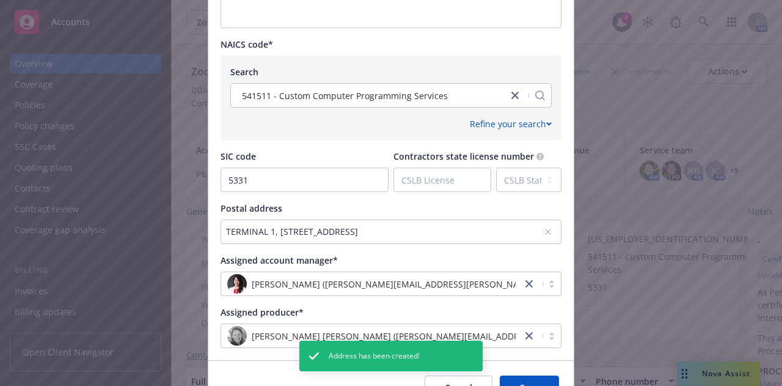
scroll to position [606, 0]
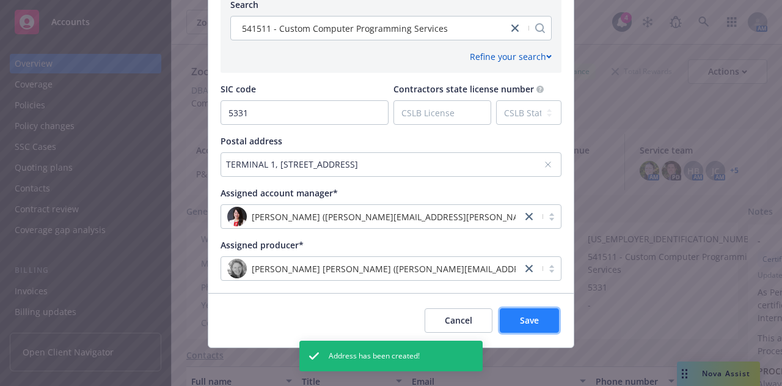
click at [530, 321] on span "Save" at bounding box center [529, 320] width 19 height 12
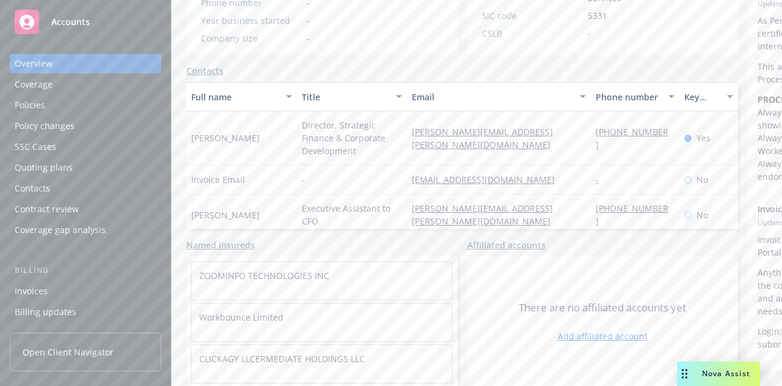
scroll to position [297, 0]
click at [319, 77] on div "Contacts" at bounding box center [462, 70] width 552 height 13
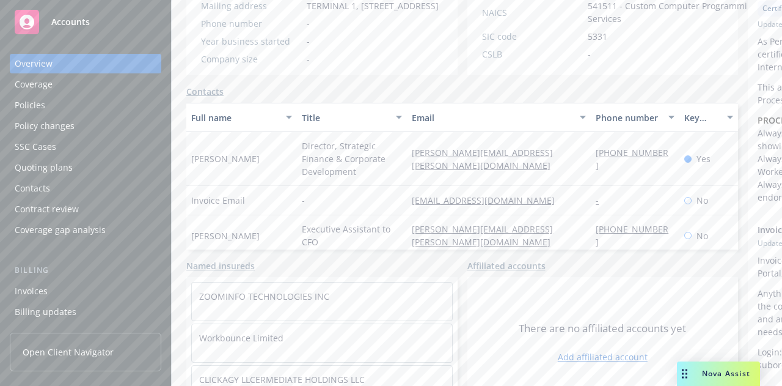
scroll to position [227, 0]
